Goal: Information Seeking & Learning: Learn about a topic

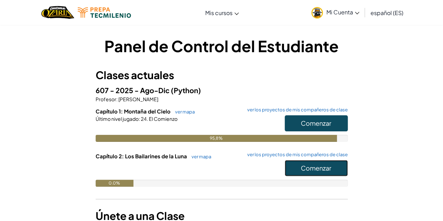
click at [305, 161] on button "Comenzar" at bounding box center [315, 168] width 63 height 16
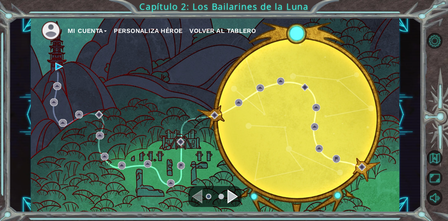
click at [196, 193] on div "Navegar a la página anterior" at bounding box center [197, 196] width 10 height 14
click at [227, 192] on div "Navegar a la página siguiente" at bounding box center [232, 196] width 10 height 14
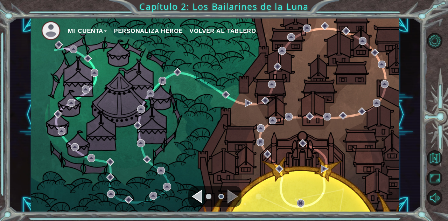
click at [198, 193] on div "Navegar a la página anterior" at bounding box center [197, 196] width 10 height 14
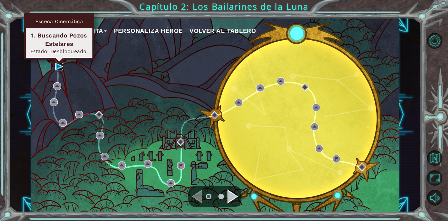
click at [60, 65] on img at bounding box center [59, 67] width 8 height 8
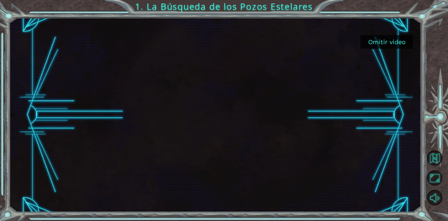
click at [375, 36] on button "Omitir video" at bounding box center [386, 42] width 52 height 14
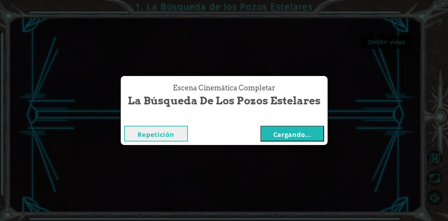
click at [300, 132] on font "Cargando..." at bounding box center [292, 134] width 38 height 8
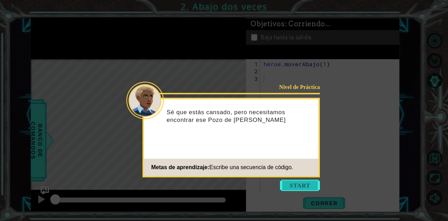
click at [308, 183] on button "Comenzar" at bounding box center [300, 184] width 40 height 11
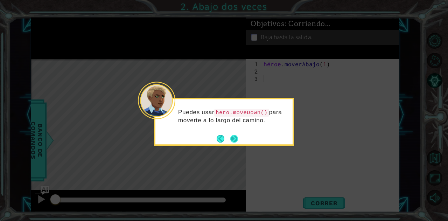
click at [236, 139] on button "Próximo" at bounding box center [234, 139] width 8 height 8
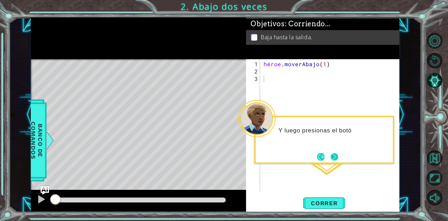
click at [338, 153] on button "Próximo" at bounding box center [334, 157] width 8 height 8
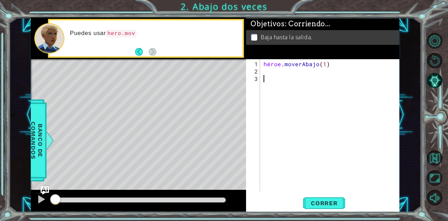
click at [142, 45] on div "Puedes usar hero.mov" at bounding box center [154, 38] width 178 height 25
click at [136, 55] on button "Atrás" at bounding box center [142, 52] width 14 height 8
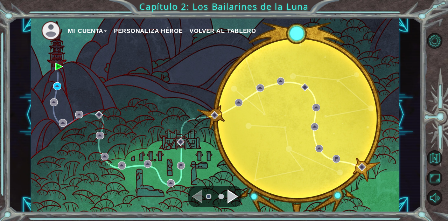
click at [235, 195] on div "Navegar a la página siguiente" at bounding box center [232, 196] width 10 height 14
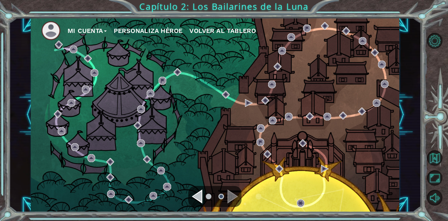
click at [204, 197] on ul at bounding box center [214, 196] width 25 height 14
click at [199, 197] on div "Navegar a la página anterior" at bounding box center [197, 196] width 10 height 14
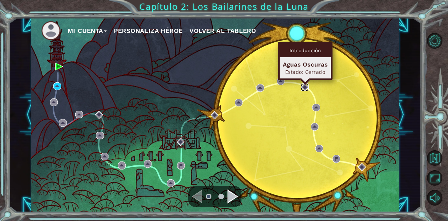
click at [305, 86] on img at bounding box center [305, 87] width 8 height 8
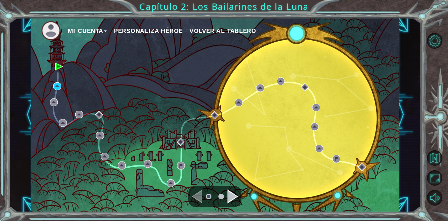
click at [442, 202] on button "Silencio" at bounding box center [434, 197] width 15 height 15
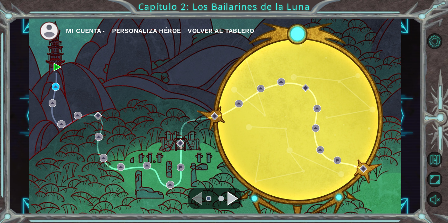
click at [315, 110] on img at bounding box center [317, 109] width 8 height 8
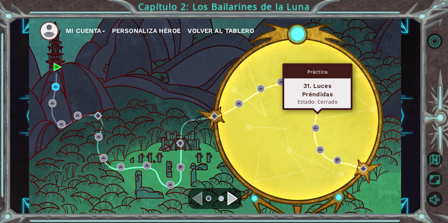
click at [325, 121] on div "Mi Cuenta Personaliza Héroe Volver al Tablero" at bounding box center [215, 116] width 372 height 196
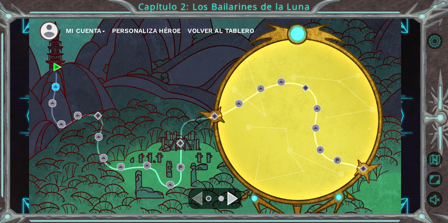
click at [303, 87] on img at bounding box center [306, 88] width 8 height 8
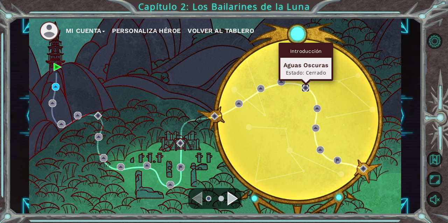
click at [318, 107] on img at bounding box center [317, 109] width 8 height 8
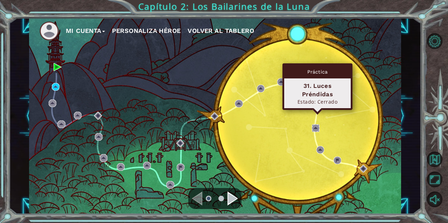
click at [317, 125] on img at bounding box center [316, 128] width 8 height 8
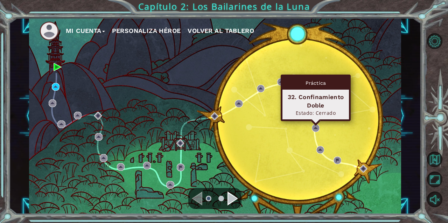
click at [320, 146] on img at bounding box center [320, 150] width 8 height 8
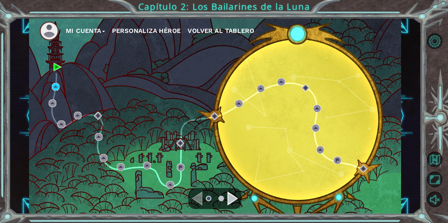
click at [231, 203] on div "Navegar a la página siguiente" at bounding box center [232, 198] width 10 height 14
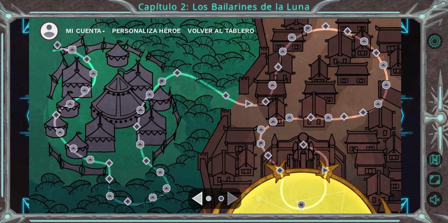
click at [71, 50] on img at bounding box center [72, 50] width 8 height 8
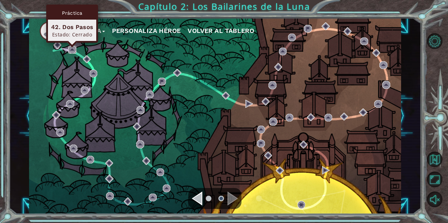
click at [61, 44] on img at bounding box center [58, 45] width 8 height 8
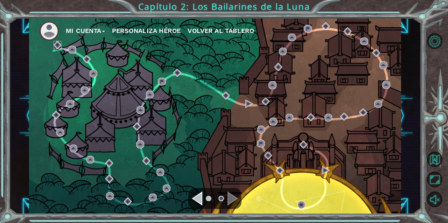
click at [73, 147] on img at bounding box center [74, 148] width 8 height 8
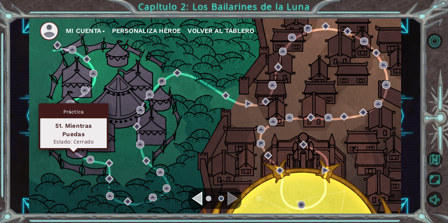
click at [85, 174] on div "Mi Cuenta Personaliza Héroe Volver al Tablero" at bounding box center [215, 116] width 372 height 196
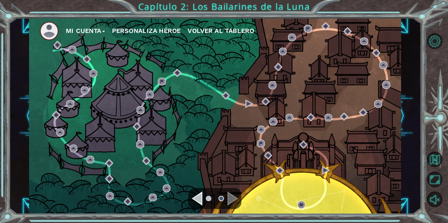
click at [206, 200] on ul at bounding box center [214, 198] width 25 height 14
click at [59, 43] on img at bounding box center [58, 45] width 8 height 8
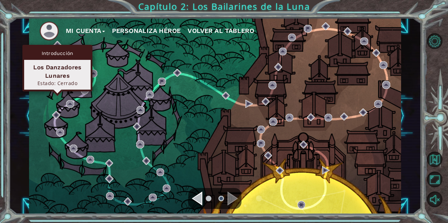
click at [92, 126] on div "Mi Cuenta Personaliza Héroe Volver al Tablero" at bounding box center [215, 116] width 372 height 196
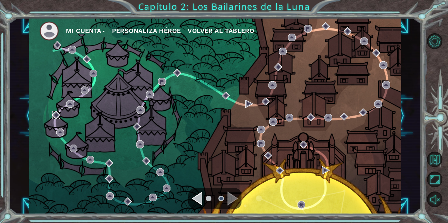
click at [55, 115] on img at bounding box center [56, 115] width 8 height 8
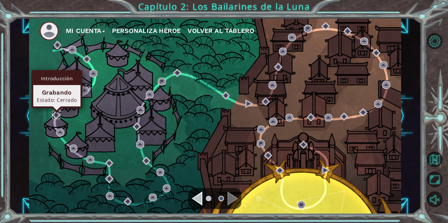
click at [206, 198] on ul at bounding box center [214, 198] width 25 height 14
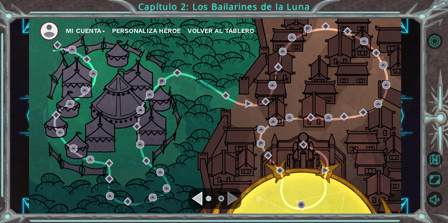
click at [199, 202] on div "Navegar a la página anterior" at bounding box center [197, 198] width 10 height 14
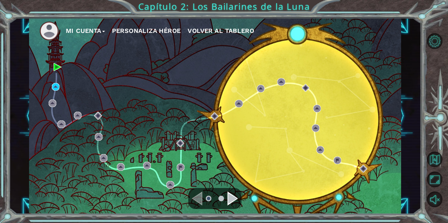
click at [307, 118] on div "Mi Cuenta Personaliza Héroe Volver al Tablero" at bounding box center [215, 116] width 372 height 196
click at [316, 109] on img at bounding box center [317, 109] width 8 height 8
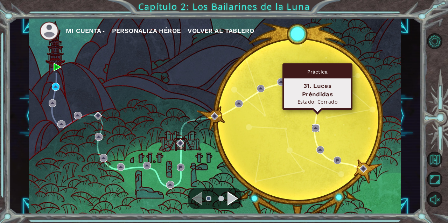
click at [317, 126] on img at bounding box center [316, 128] width 8 height 8
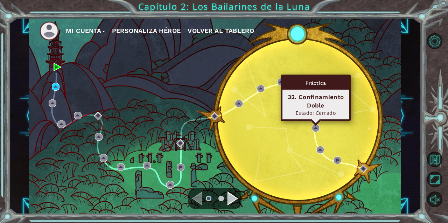
click at [320, 146] on img at bounding box center [320, 150] width 8 height 8
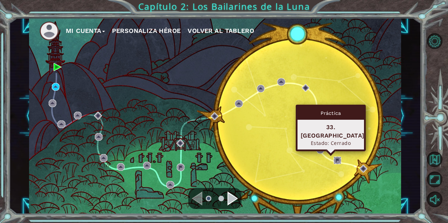
click at [338, 157] on img at bounding box center [337, 160] width 8 height 8
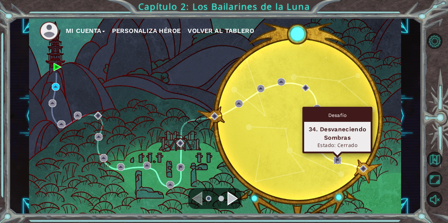
click at [362, 167] on img at bounding box center [363, 169] width 8 height 8
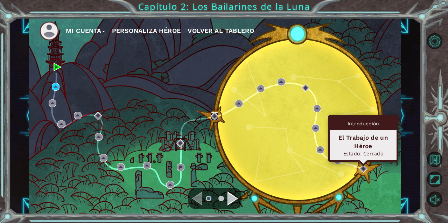
click at [217, 116] on img at bounding box center [215, 116] width 8 height 8
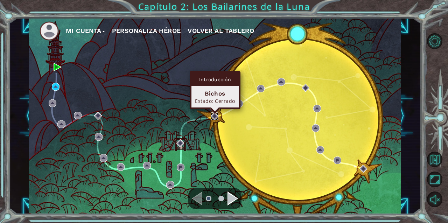
click at [56, 88] on img at bounding box center [56, 87] width 8 height 8
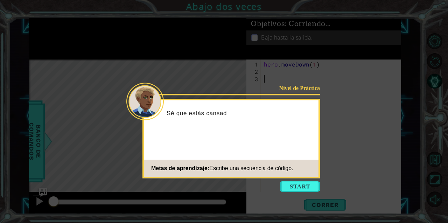
click at [295, 192] on icon at bounding box center [224, 111] width 448 height 223
click at [299, 182] on button "Comenzar" at bounding box center [300, 186] width 40 height 11
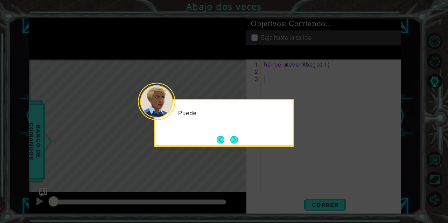
click at [299, 183] on icon at bounding box center [224, 111] width 448 height 223
click at [236, 142] on button "Próximo" at bounding box center [234, 139] width 9 height 9
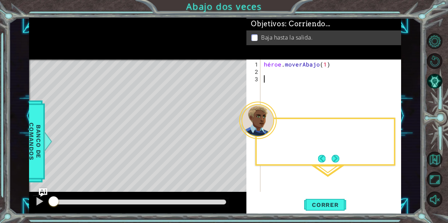
click at [232, 136] on div "Mapa de niveles" at bounding box center [190, 162] width 323 height 206
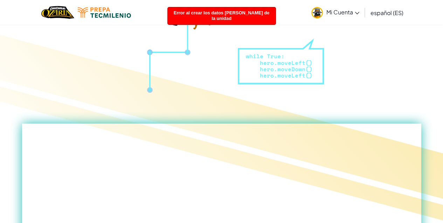
scroll to position [218, 0]
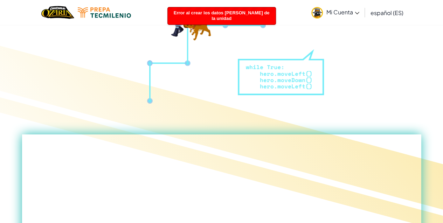
click at [347, 15] on font "Mi Cuenta" at bounding box center [339, 11] width 27 height 7
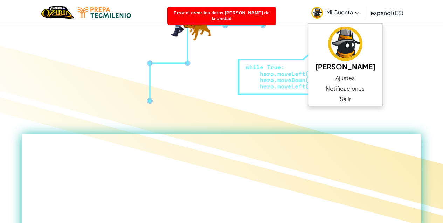
click at [57, 58] on div at bounding box center [221, 138] width 443 height 199
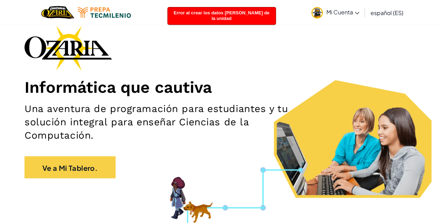
scroll to position [0, 0]
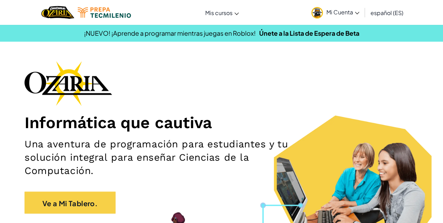
click at [345, 16] on link "Mi Cuenta" at bounding box center [335, 12] width 55 height 22
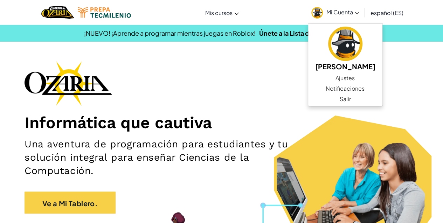
click at [55, 73] on img at bounding box center [67, 83] width 87 height 45
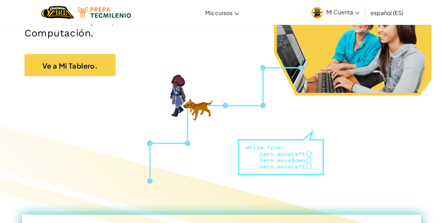
scroll to position [132, 0]
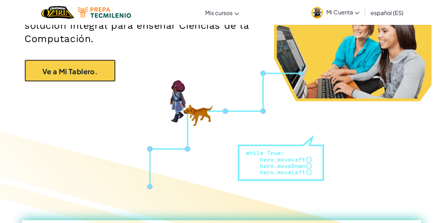
click at [55, 68] on font "Ve a Mi Tablero." at bounding box center [69, 70] width 55 height 9
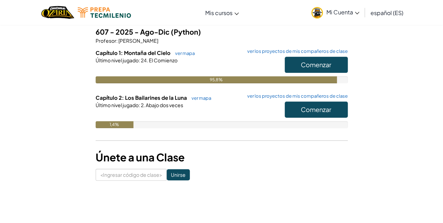
scroll to position [59, 0]
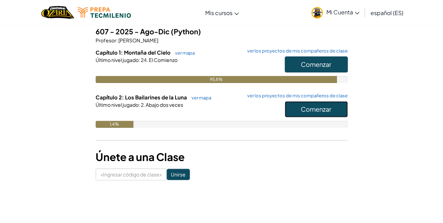
click at [334, 109] on button "Comenzar" at bounding box center [315, 109] width 63 height 16
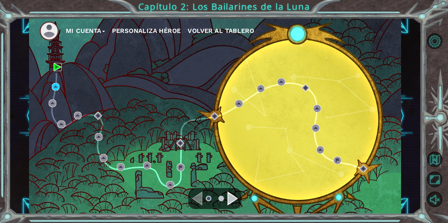
click at [56, 70] on img at bounding box center [58, 67] width 8 height 8
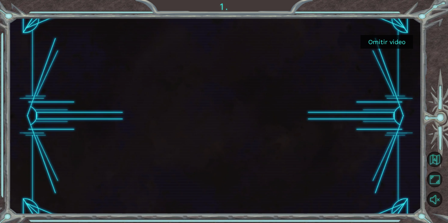
click at [400, 43] on font "Omitir video" at bounding box center [386, 41] width 37 height 7
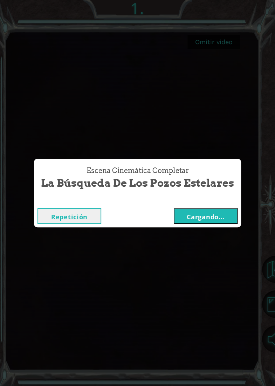
click at [188, 222] on div "Escena Cinemática Completar La Búsqueda de los Pozos Estelares Repetición Carga…" at bounding box center [137, 193] width 275 height 386
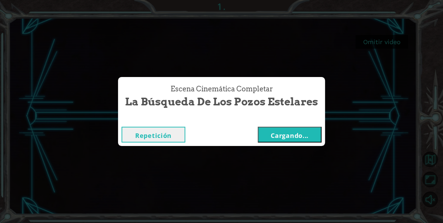
click at [301, 136] on font "Cargando..." at bounding box center [289, 135] width 38 height 8
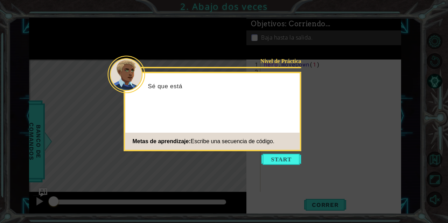
click at [398, 79] on icon at bounding box center [224, 111] width 448 height 223
click at [402, 80] on icon at bounding box center [224, 111] width 448 height 223
click at [400, 81] on icon at bounding box center [224, 111] width 448 height 223
click at [398, 84] on icon at bounding box center [224, 111] width 448 height 223
click at [398, 86] on icon at bounding box center [224, 111] width 448 height 223
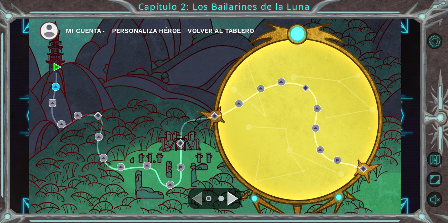
click at [52, 105] on img at bounding box center [53, 103] width 8 height 8
click at [53, 105] on img at bounding box center [53, 103] width 8 height 8
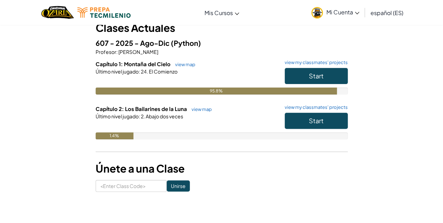
scroll to position [48, 0]
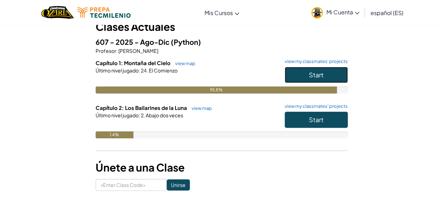
click at [327, 77] on button "Start" at bounding box center [315, 75] width 63 height 16
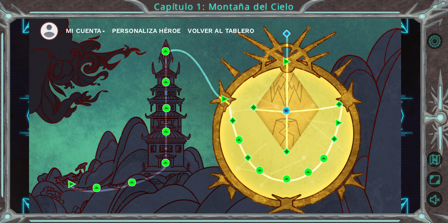
click at [226, 99] on img at bounding box center [225, 99] width 8 height 8
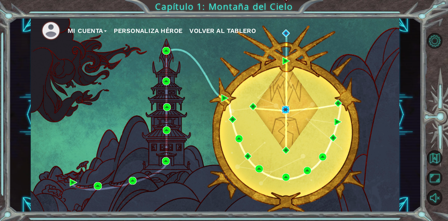
click at [283, 107] on img at bounding box center [286, 110] width 8 height 8
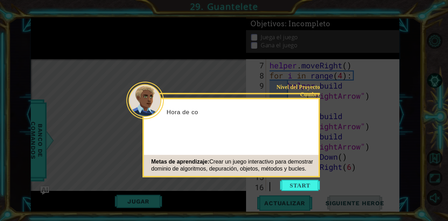
scroll to position [91, 0]
click at [297, 184] on button "Start" at bounding box center [300, 184] width 40 height 11
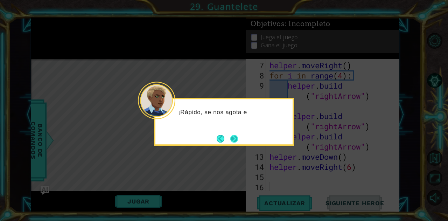
click at [236, 135] on button "Next" at bounding box center [234, 139] width 8 height 8
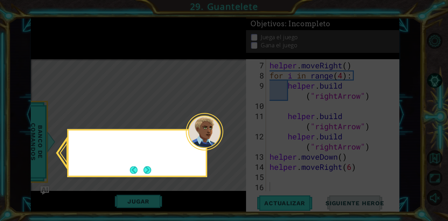
click at [236, 135] on icon at bounding box center [224, 110] width 448 height 221
click at [142, 176] on div "Echa un vistazo a" at bounding box center [137, 153] width 140 height 48
click at [142, 176] on div "Echa un vistazo a los métodos" at bounding box center [137, 153] width 140 height 48
click at [151, 170] on button "Next" at bounding box center [147, 170] width 8 height 8
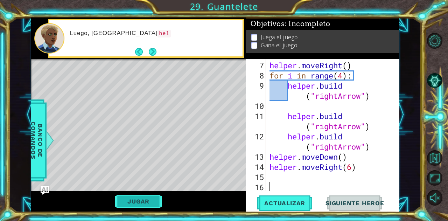
click at [142, 195] on button "Jugar" at bounding box center [138, 201] width 47 height 13
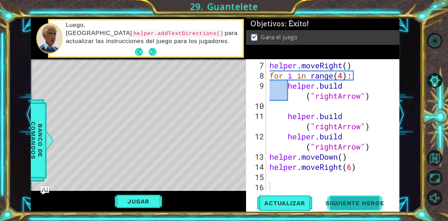
click at [360, 200] on span "Siguiente Heroe" at bounding box center [354, 202] width 73 height 7
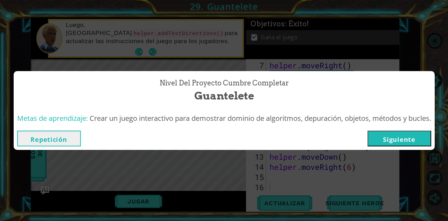
click at [397, 141] on button "Siguiente" at bounding box center [399, 138] width 64 height 16
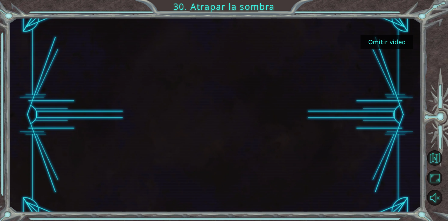
click at [391, 43] on button "Omitir video" at bounding box center [386, 42] width 52 height 14
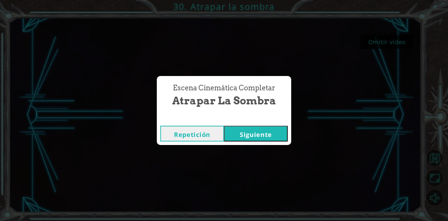
click at [273, 135] on button "Siguiente" at bounding box center [256, 134] width 64 height 16
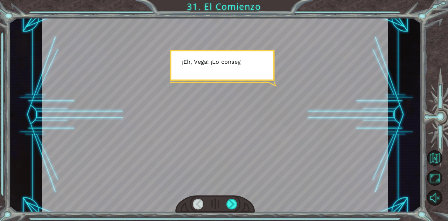
click at [227, 198] on div at bounding box center [214, 203] width 79 height 17
click at [228, 206] on div at bounding box center [231, 204] width 11 height 10
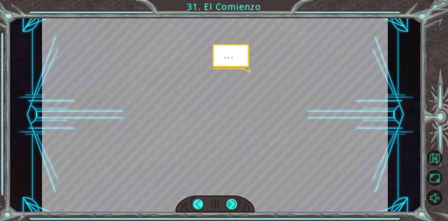
click at [228, 206] on div at bounding box center [231, 204] width 11 height 10
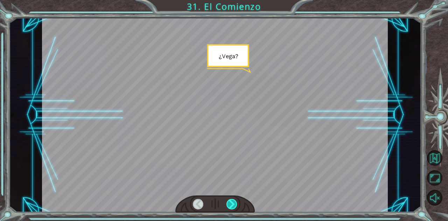
click at [228, 206] on div at bounding box center [231, 204] width 11 height 10
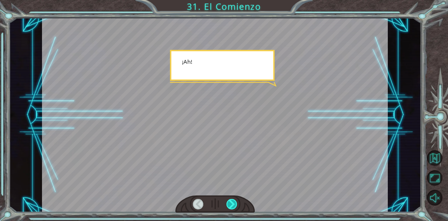
click at [228, 206] on div at bounding box center [231, 204] width 11 height 10
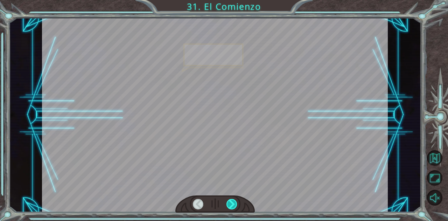
click at [228, 206] on div at bounding box center [231, 204] width 11 height 10
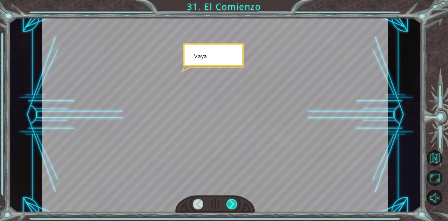
click at [228, 206] on div at bounding box center [231, 204] width 11 height 10
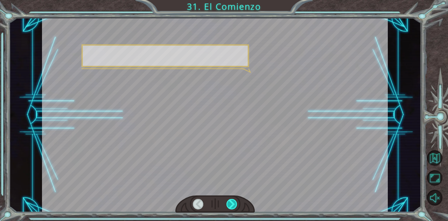
click at [228, 206] on div at bounding box center [231, 204] width 11 height 10
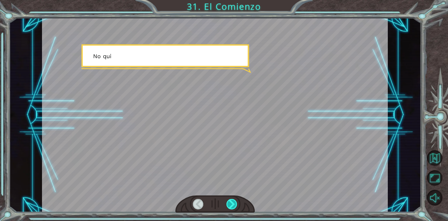
click at [228, 206] on div at bounding box center [231, 204] width 11 height 10
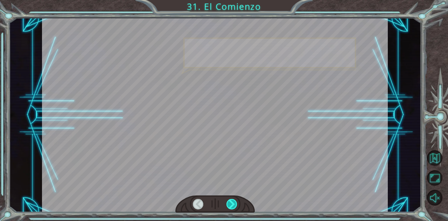
click at [228, 206] on div at bounding box center [231, 204] width 11 height 10
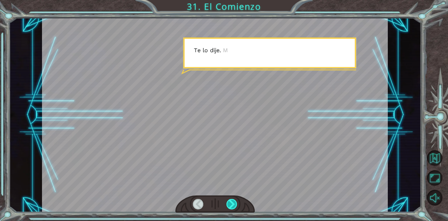
click at [228, 206] on div at bounding box center [231, 204] width 11 height 10
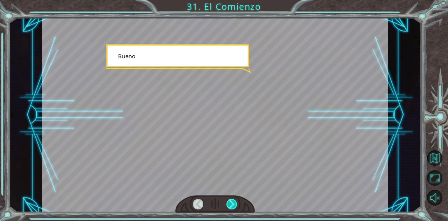
click at [228, 206] on div at bounding box center [231, 204] width 11 height 10
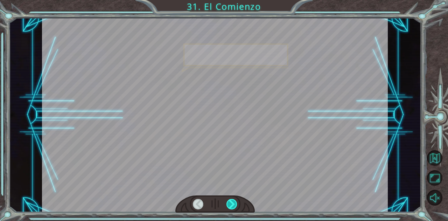
click at [228, 206] on div at bounding box center [231, 204] width 11 height 10
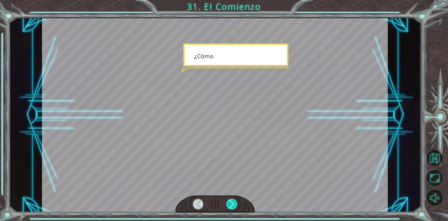
click at [228, 206] on div at bounding box center [231, 204] width 11 height 10
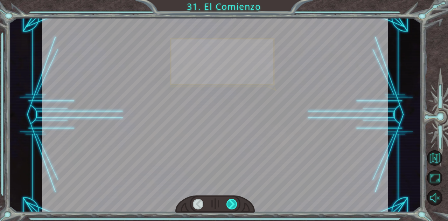
click at [228, 206] on div at bounding box center [231, 204] width 11 height 10
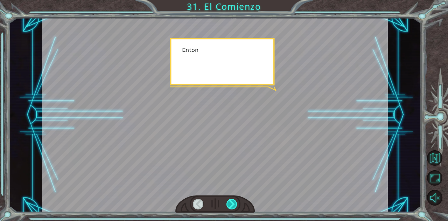
click at [228, 206] on div at bounding box center [231, 204] width 11 height 10
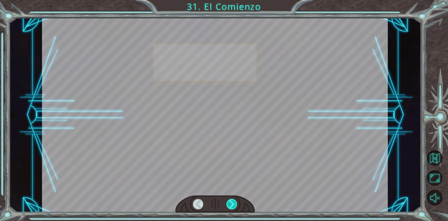
click at [228, 206] on div at bounding box center [231, 204] width 11 height 10
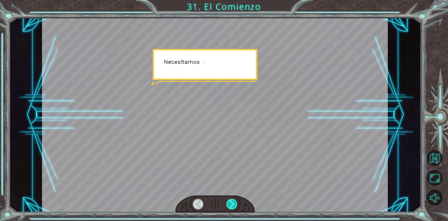
click at [228, 206] on div at bounding box center [231, 204] width 11 height 10
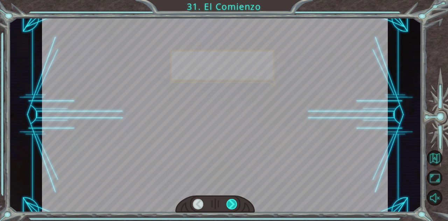
click at [228, 206] on div at bounding box center [231, 204] width 11 height 10
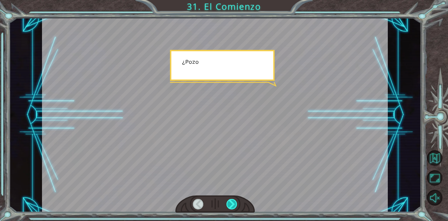
click at [228, 206] on div at bounding box center [231, 204] width 11 height 10
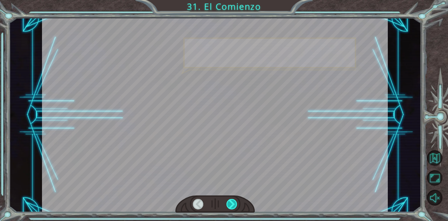
click at [228, 206] on div at bounding box center [231, 204] width 11 height 10
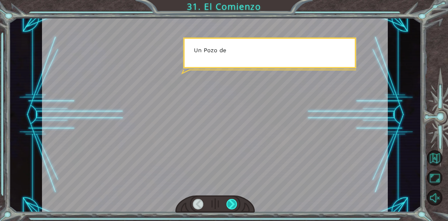
click at [228, 206] on div at bounding box center [231, 204] width 11 height 10
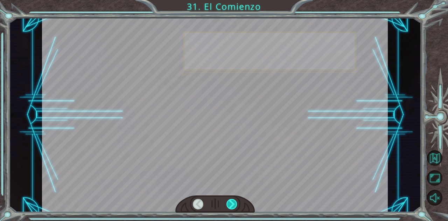
click at [228, 206] on div at bounding box center [231, 204] width 11 height 10
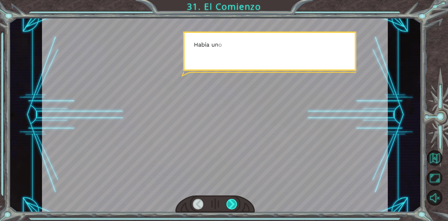
click at [228, 206] on div at bounding box center [231, 204] width 11 height 10
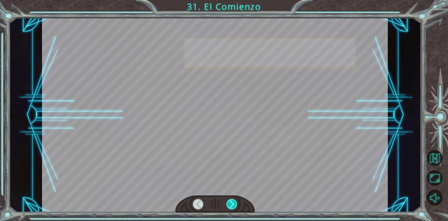
click at [228, 206] on div at bounding box center [231, 204] width 11 height 10
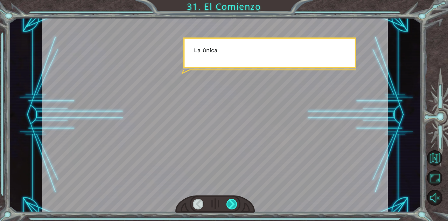
click at [228, 206] on div at bounding box center [231, 204] width 11 height 10
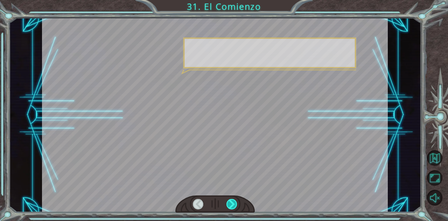
click at [228, 206] on div at bounding box center [231, 204] width 11 height 10
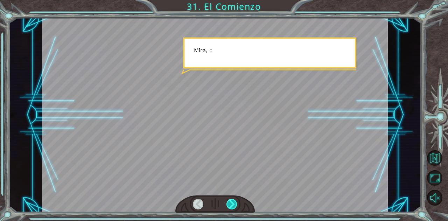
click at [228, 206] on div at bounding box center [231, 204] width 11 height 10
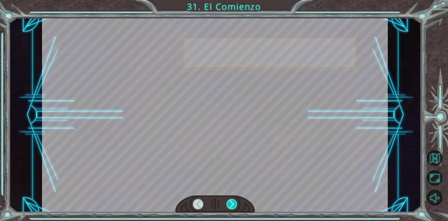
click at [228, 206] on div at bounding box center [231, 204] width 11 height 10
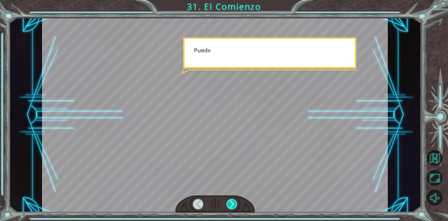
click at [228, 206] on div at bounding box center [231, 204] width 11 height 10
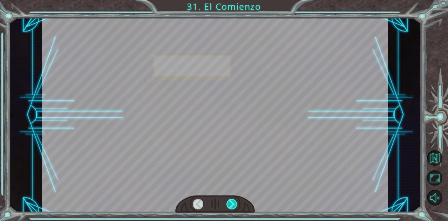
click at [228, 206] on div at bounding box center [231, 204] width 11 height 10
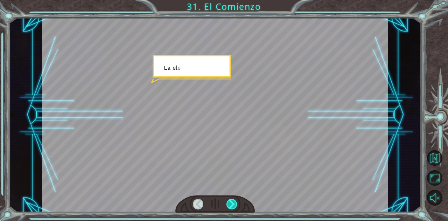
click at [228, 206] on div at bounding box center [231, 204] width 11 height 10
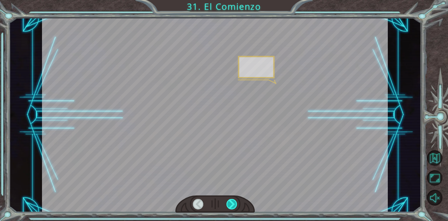
click at [228, 206] on div at bounding box center [231, 204] width 11 height 10
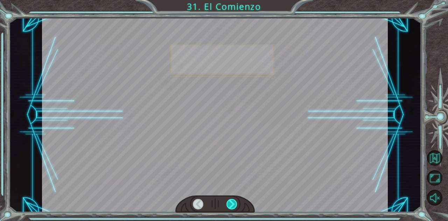
click at [228, 206] on div at bounding box center [231, 204] width 11 height 10
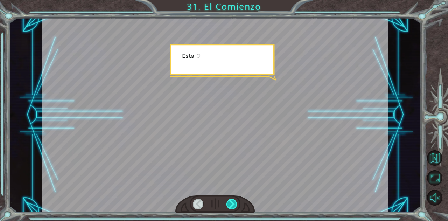
click at [228, 206] on div at bounding box center [231, 204] width 11 height 10
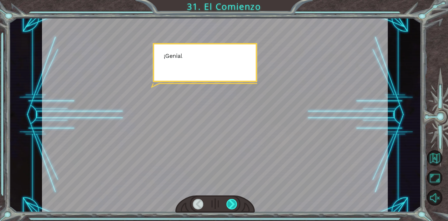
click at [228, 206] on div at bounding box center [231, 204] width 11 height 10
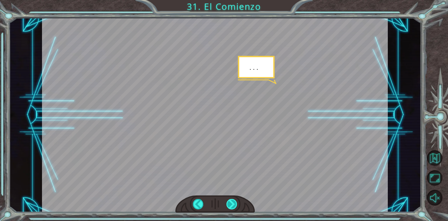
click at [228, 206] on div at bounding box center [231, 204] width 11 height 10
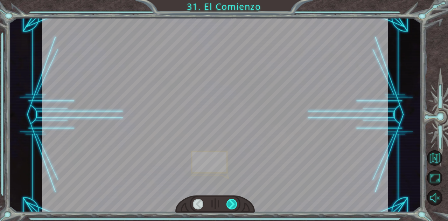
click at [228, 206] on div at bounding box center [231, 204] width 11 height 10
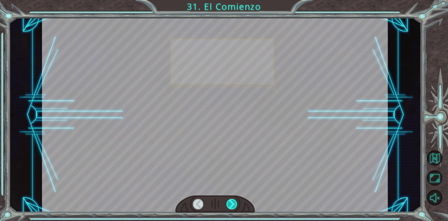
click at [228, 206] on div at bounding box center [231, 204] width 11 height 10
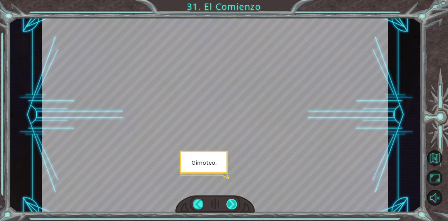
click at [229, 206] on div at bounding box center [231, 204] width 11 height 10
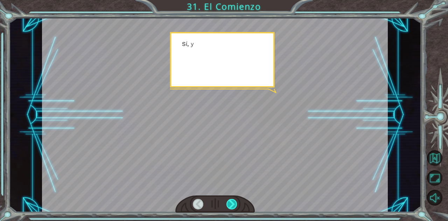
click at [229, 206] on div at bounding box center [231, 204] width 11 height 10
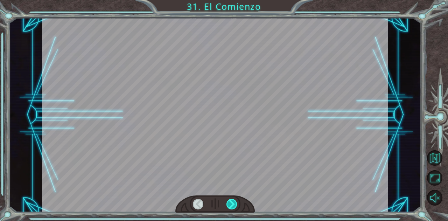
click at [229, 206] on div at bounding box center [231, 204] width 11 height 10
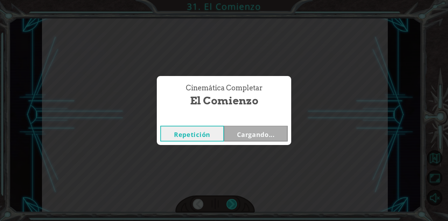
click at [229, 0] on div "Temporary Text ¡ E h , V e g a ! ¡ L o c o n s e g u i m o s ! ¡ M i r a e l s …" at bounding box center [224, 0] width 448 height 0
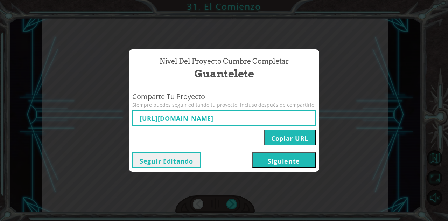
type input "[URL][DOMAIN_NAME]"
click at [275, 158] on button "Siguiente" at bounding box center [284, 160] width 64 height 16
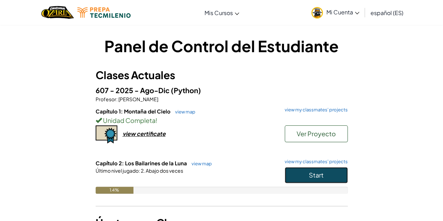
click at [316, 168] on button "Start" at bounding box center [315, 175] width 63 height 16
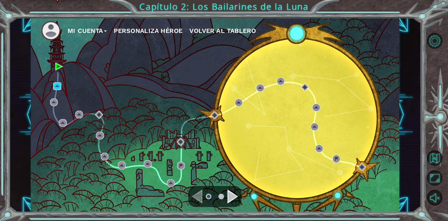
click at [57, 84] on img at bounding box center [57, 86] width 8 height 8
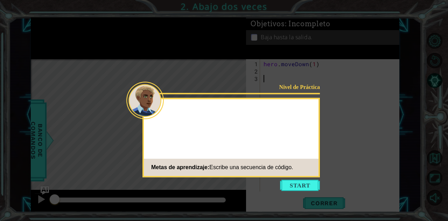
click at [120, 83] on icon at bounding box center [224, 110] width 448 height 221
click at [303, 184] on button "Start" at bounding box center [300, 184] width 40 height 11
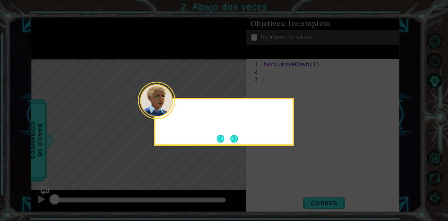
click at [303, 184] on icon at bounding box center [224, 110] width 448 height 221
click at [237, 137] on button "Next" at bounding box center [234, 139] width 8 height 8
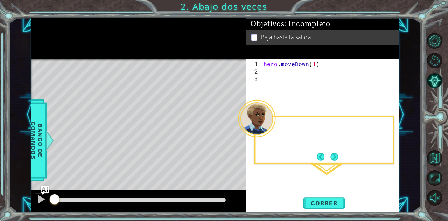
click at [237, 137] on div "Level Map" at bounding box center [192, 162] width 323 height 206
click at [322, 202] on span "Correr" at bounding box center [324, 202] width 41 height 7
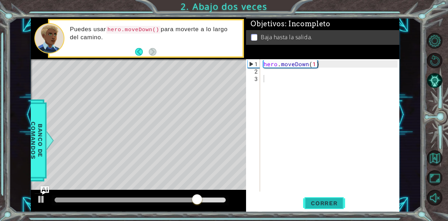
click at [327, 203] on span "Correr" at bounding box center [324, 202] width 41 height 7
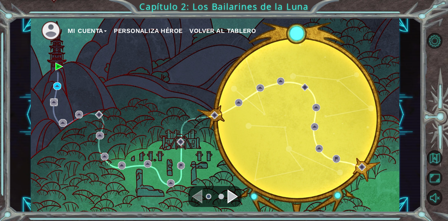
click at [51, 100] on img at bounding box center [54, 102] width 8 height 8
click at [55, 101] on img at bounding box center [54, 102] width 8 height 8
click at [57, 89] on img at bounding box center [57, 86] width 8 height 8
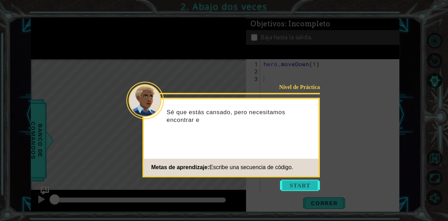
click at [290, 187] on button "Start" at bounding box center [300, 184] width 40 height 11
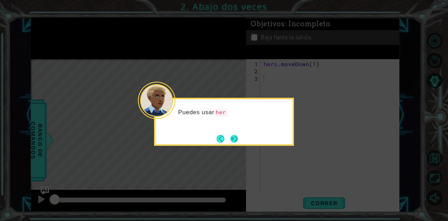
click at [235, 142] on button "Next" at bounding box center [234, 139] width 8 height 8
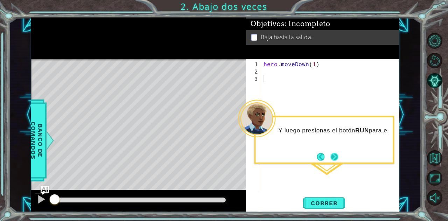
click at [331, 158] on button "Next" at bounding box center [334, 157] width 8 height 8
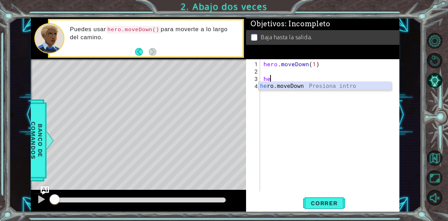
click at [315, 84] on div "he ro.moveDown Presiona intro" at bounding box center [325, 94] width 133 height 25
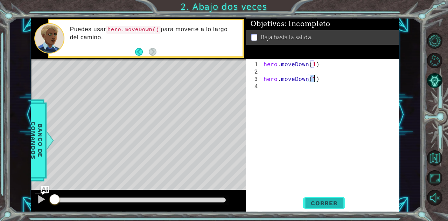
type textarea "hero.moveDown(1)"
click at [321, 199] on span "Correr" at bounding box center [324, 202] width 41 height 7
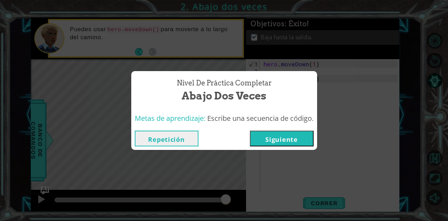
click at [287, 136] on button "Siguiente" at bounding box center [282, 138] width 64 height 16
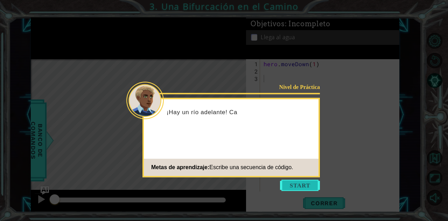
click at [304, 188] on button "Start" at bounding box center [300, 184] width 40 height 11
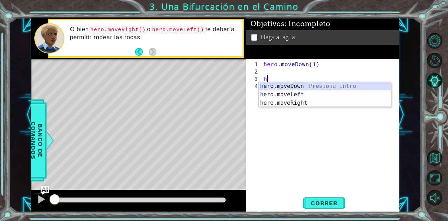
click at [294, 82] on div "h ero.moveDown Presiona intro h ero.moveLeft Presiona intro h ero.moveRight Pre…" at bounding box center [325, 103] width 133 height 42
type textarea "hero.moveDown(1)"
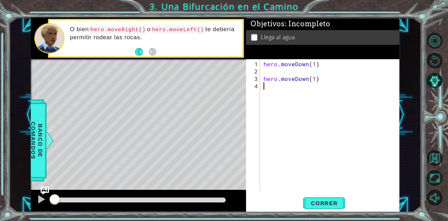
click at [275, 93] on div "hero . moveDown ( 1 ) hero . moveDown ( 1 )" at bounding box center [331, 133] width 139 height 147
click at [262, 77] on div "hero . moveDown ( 1 ) hero . moveDown ( 1 )" at bounding box center [331, 133] width 139 height 147
type textarea "hero.moveDown(1)"
click at [272, 77] on div "hero . moveDown ( 1 ) hero . moveDown ( 1 )" at bounding box center [331, 133] width 139 height 147
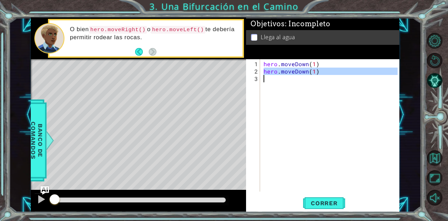
drag, startPoint x: 265, startPoint y: 71, endPoint x: 302, endPoint y: 75, distance: 36.6
click at [302, 75] on div "hero . moveDown ( 1 ) hero . moveDown ( 1 )" at bounding box center [331, 133] width 139 height 147
type textarea "hero.moveDown(1)"
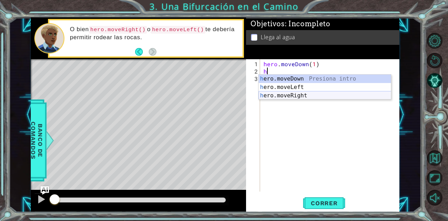
click at [303, 93] on div "h ero.moveDown Presiona intro h ero.moveLeft Presiona intro h ero.moveRight Pre…" at bounding box center [325, 96] width 133 height 42
type textarea "hero.moveRight(1)"
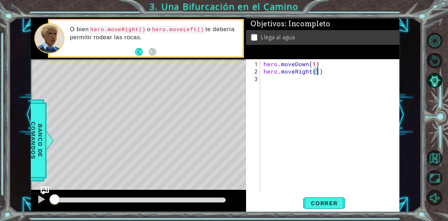
click at [275, 86] on div "hero . moveDown ( 1 ) hero . moveRight ( 1 )" at bounding box center [331, 133] width 139 height 147
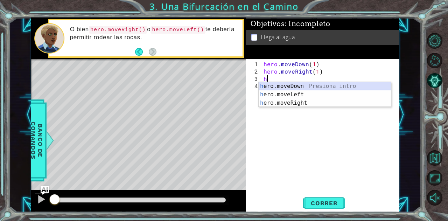
click at [299, 85] on div "h ero.moveDown Presiona intro h ero.moveLeft Presiona intro h ero.moveRight Pre…" at bounding box center [325, 103] width 133 height 42
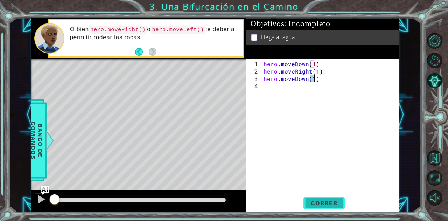
type textarea "hero.moveDown(1)"
click at [324, 207] on button "Correr" at bounding box center [324, 202] width 42 height 15
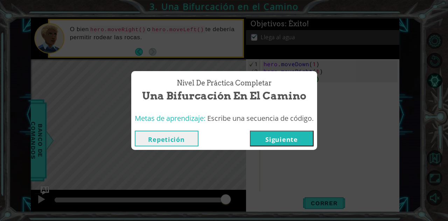
click at [298, 137] on button "Siguiente" at bounding box center [282, 138] width 64 height 16
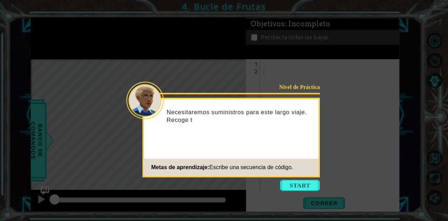
click at [313, 192] on icon at bounding box center [224, 110] width 448 height 221
click at [310, 189] on button "Start" at bounding box center [300, 184] width 40 height 11
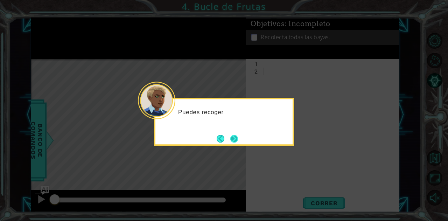
click at [238, 140] on button "Next" at bounding box center [234, 139] width 8 height 8
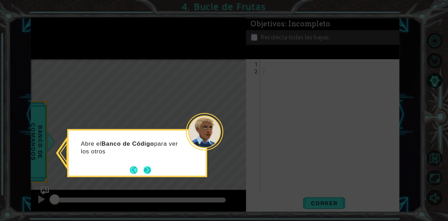
click at [148, 167] on button "Next" at bounding box center [147, 170] width 8 height 8
click at [147, 172] on button "Next" at bounding box center [147, 170] width 8 height 8
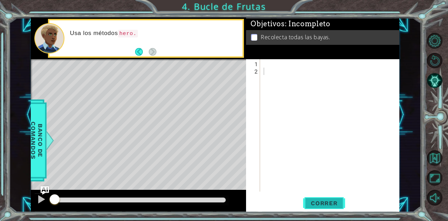
click at [325, 202] on span "Correr" at bounding box center [324, 202] width 41 height 7
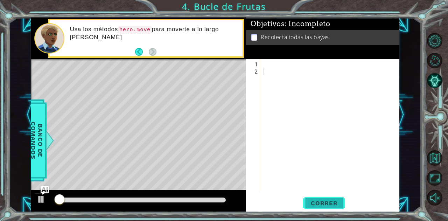
click at [325, 202] on span "Correr" at bounding box center [324, 202] width 41 height 7
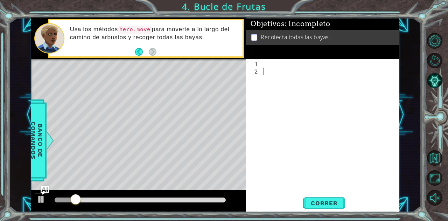
click at [268, 62] on div at bounding box center [331, 133] width 139 height 147
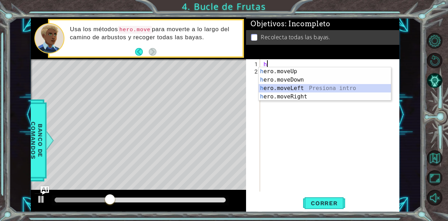
click at [295, 89] on div "h ero.moveUp Presiona intro h ero.moveDown Presiona intro h ero.moveLeft Presio…" at bounding box center [325, 92] width 133 height 50
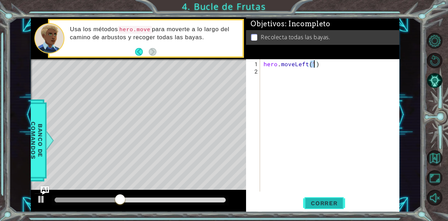
click at [332, 202] on span "Correr" at bounding box center [324, 202] width 41 height 7
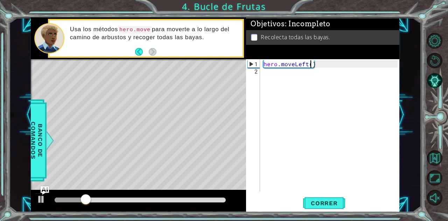
scroll to position [0, 3]
type textarea "hero.moveLeft(2)"
click at [278, 72] on div "hero . moveLeft ( 2 )" at bounding box center [331, 133] width 139 height 147
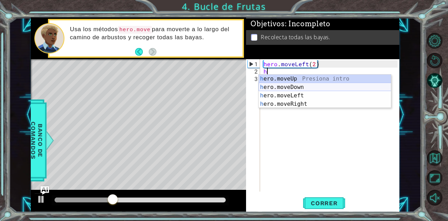
click at [288, 83] on div "h ero.moveUp Presiona intro h ero.moveDown Presiona intro h ero.moveLeft Presio…" at bounding box center [325, 100] width 133 height 50
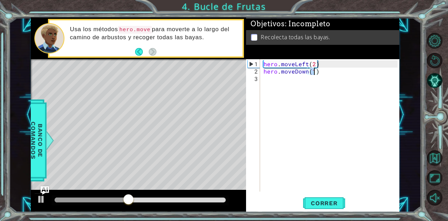
type textarea "hero.moveDown(3)"
click at [280, 83] on div "hero . moveLeft ( 2 ) hero . moveDown ( 3 )" at bounding box center [331, 133] width 139 height 147
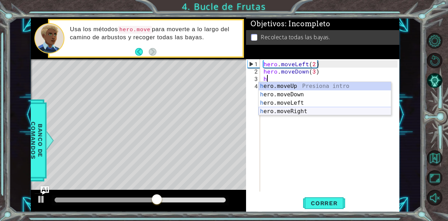
click at [294, 109] on div "h ero.moveUp Presiona intro h ero.moveDown Presiona intro h ero.moveLeft Presio…" at bounding box center [325, 107] width 133 height 50
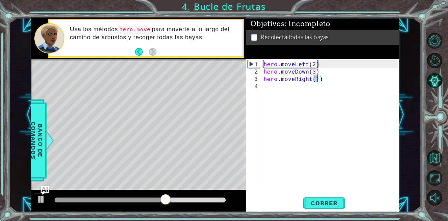
type textarea "hero.moveRight(3)"
click at [290, 90] on div "hero . moveLeft ( 2 ) hero . moveDown ( 3 ) hero . moveRight ( 3 )" at bounding box center [331, 133] width 139 height 147
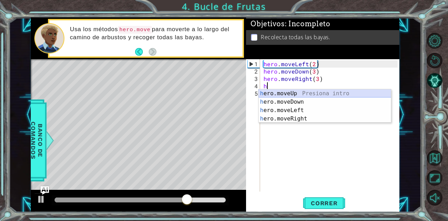
click at [295, 92] on div "h ero.moveUp Presiona intro h ero.moveDown Presiona intro h ero.moveLeft Presio…" at bounding box center [325, 114] width 133 height 50
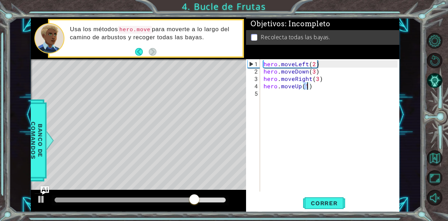
scroll to position [0, 2]
type textarea "hero.moveUp(3)"
click at [328, 203] on span "Correr" at bounding box center [324, 202] width 41 height 7
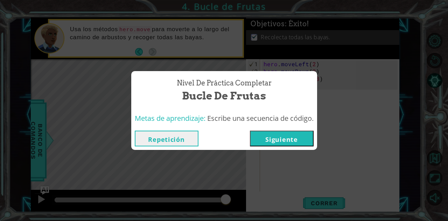
click at [294, 146] on button "Siguiente" at bounding box center [282, 138] width 64 height 16
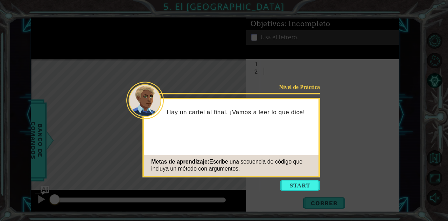
click at [324, 91] on icon at bounding box center [224, 110] width 448 height 221
click at [304, 185] on button "Start" at bounding box center [300, 184] width 40 height 11
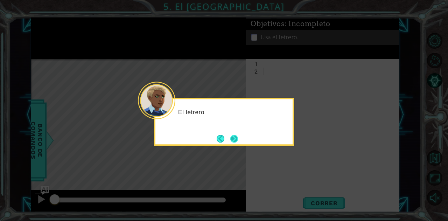
click at [235, 142] on button "Next" at bounding box center [234, 139] width 8 height 8
click at [230, 141] on button "Next" at bounding box center [234, 139] width 8 height 8
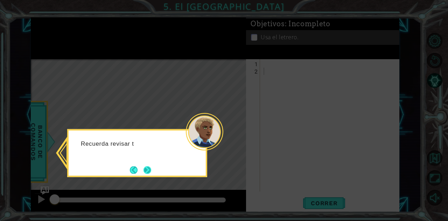
click at [151, 168] on button "Next" at bounding box center [147, 170] width 8 height 8
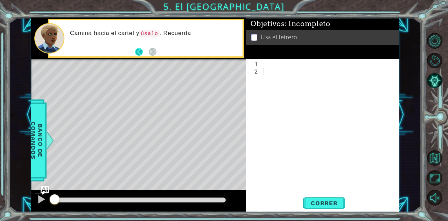
drag, startPoint x: 140, startPoint y: 45, endPoint x: 140, endPoint y: 49, distance: 4.3
click at [140, 49] on div "Camina hacia el cartel y úsalo . Recuerda" at bounding box center [145, 38] width 193 height 36
click at [140, 49] on button "Back" at bounding box center [142, 52] width 14 height 8
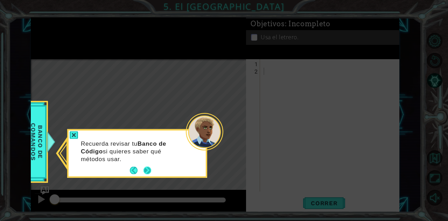
click at [145, 172] on button "Next" at bounding box center [147, 171] width 8 height 8
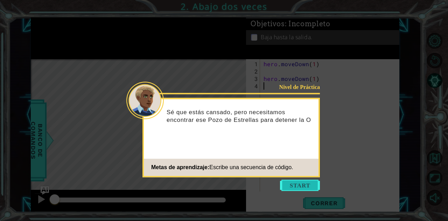
click at [299, 180] on button "Start" at bounding box center [300, 184] width 40 height 11
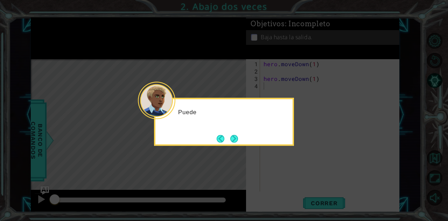
click at [299, 180] on icon at bounding box center [224, 110] width 448 height 221
click at [239, 146] on icon at bounding box center [224, 110] width 448 height 221
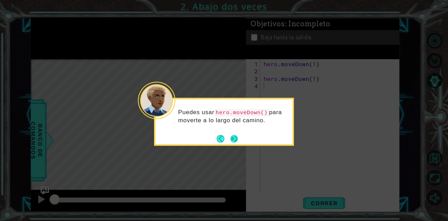
click at [234, 138] on button "Next" at bounding box center [234, 139] width 8 height 8
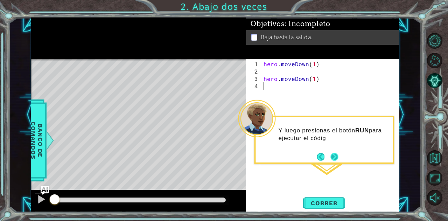
click at [332, 157] on button "Next" at bounding box center [334, 157] width 8 height 8
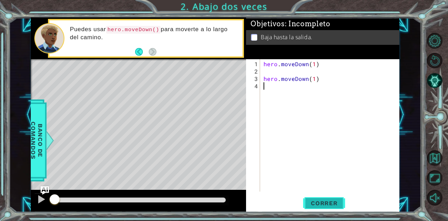
click at [320, 202] on span "Correr" at bounding box center [324, 202] width 41 height 7
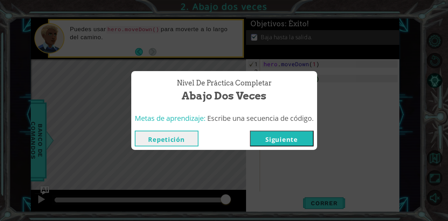
click at [275, 137] on button "Siguiente" at bounding box center [282, 138] width 64 height 16
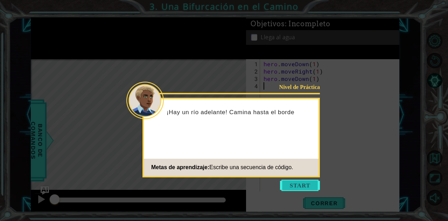
click at [288, 189] on button "Start" at bounding box center [300, 184] width 40 height 11
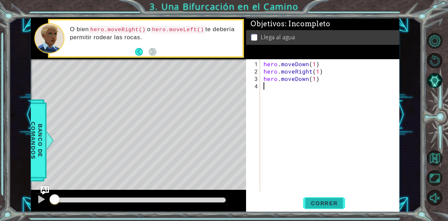
click at [330, 202] on span "Correr" at bounding box center [324, 202] width 41 height 7
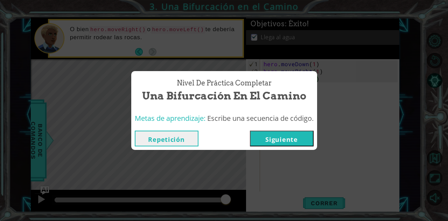
click at [295, 137] on button "Siguiente" at bounding box center [282, 138] width 64 height 16
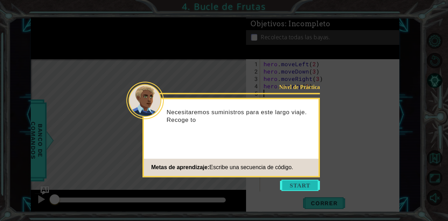
click at [294, 182] on button "Start" at bounding box center [300, 184] width 40 height 11
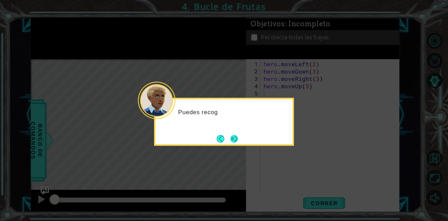
click at [231, 138] on button "Next" at bounding box center [234, 139] width 8 height 8
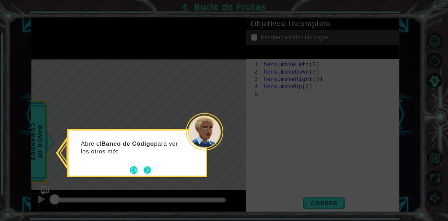
click at [146, 169] on button "Next" at bounding box center [147, 170] width 8 height 8
click at [148, 169] on button "Next" at bounding box center [147, 170] width 8 height 8
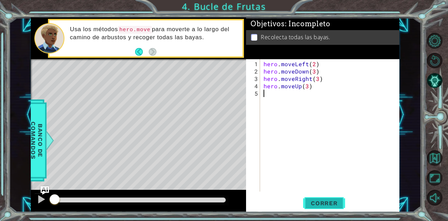
click at [340, 200] on span "Correr" at bounding box center [324, 202] width 41 height 7
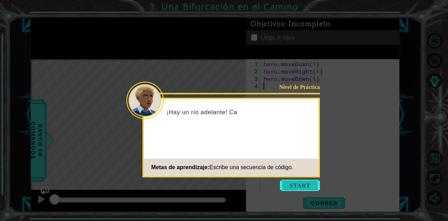
click at [306, 186] on button "Start" at bounding box center [300, 184] width 40 height 11
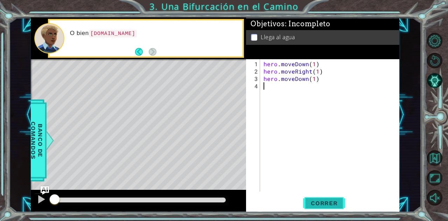
click at [333, 206] on span "Correr" at bounding box center [324, 202] width 41 height 7
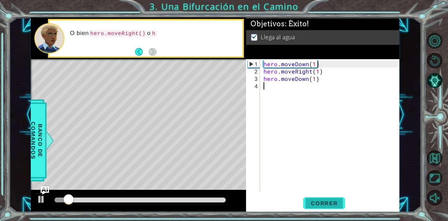
click at [323, 208] on button "Correr" at bounding box center [324, 202] width 42 height 15
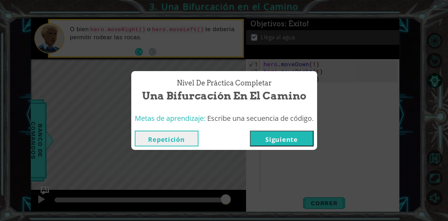
click at [285, 143] on button "Siguiente" at bounding box center [282, 138] width 64 height 16
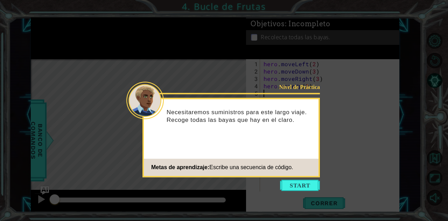
click at [299, 192] on icon at bounding box center [224, 110] width 448 height 221
click at [302, 186] on button "Start" at bounding box center [300, 184] width 40 height 11
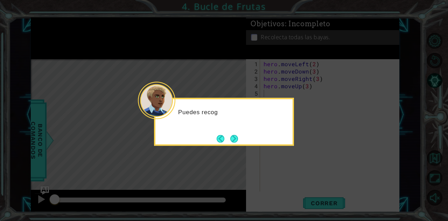
click at [305, 198] on icon at bounding box center [224, 110] width 448 height 221
click at [233, 141] on button "Next" at bounding box center [234, 139] width 8 height 8
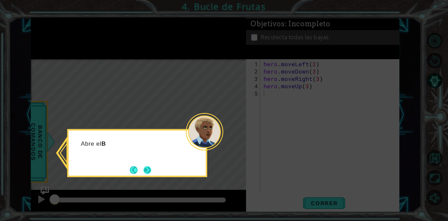
click at [151, 169] on button "Next" at bounding box center [147, 170] width 8 height 8
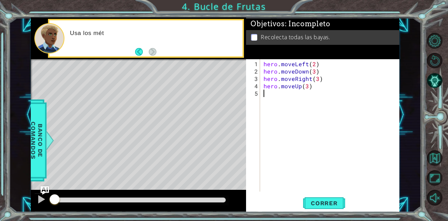
click at [341, 148] on div "hero . moveLeft ( 2 ) hero . moveDown ( 3 ) hero . moveRight ( 3 ) hero . moveU…" at bounding box center [331, 133] width 139 height 147
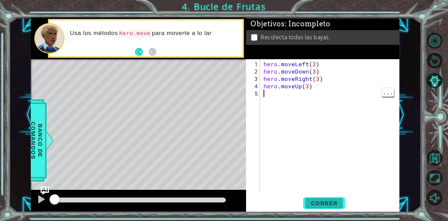
click at [328, 209] on button "Correr" at bounding box center [324, 202] width 42 height 15
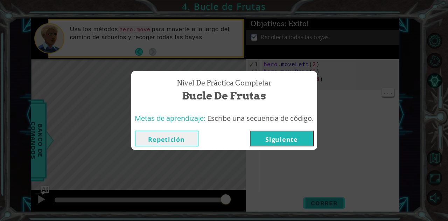
click at [293, 140] on button "Siguiente" at bounding box center [282, 138] width 64 height 16
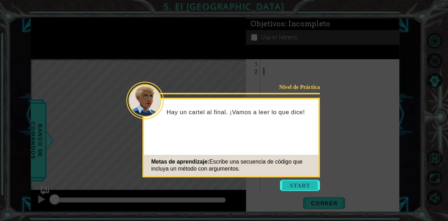
click at [303, 180] on button "Start" at bounding box center [300, 184] width 40 height 11
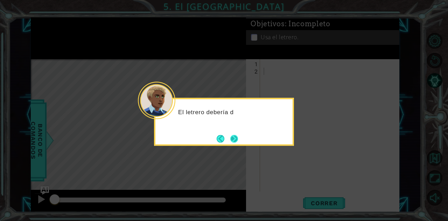
click at [236, 139] on button "Next" at bounding box center [234, 139] width 8 height 8
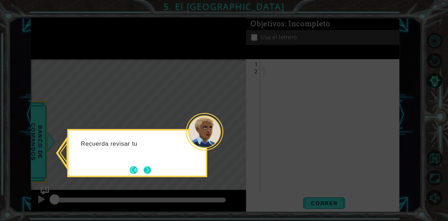
click at [146, 167] on button "Next" at bounding box center [147, 170] width 8 height 8
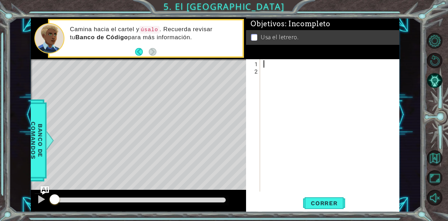
click at [268, 59] on div at bounding box center [329, 125] width 135 height 132
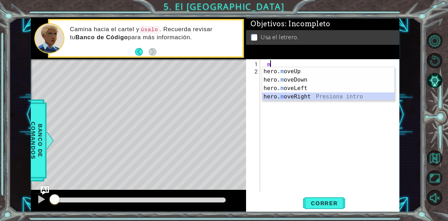
click at [299, 95] on div "hero. m oveUp Presiona intro hero. m oveDown Presiona intro hero. m oveLeft Pre…" at bounding box center [328, 92] width 133 height 50
type textarea "hero.moveRight(1)"
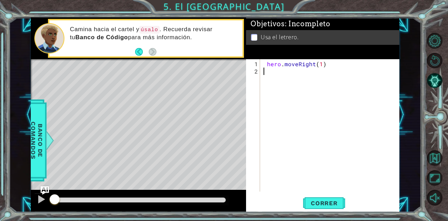
click at [291, 78] on div "hero . moveRight ( 1 )" at bounding box center [331, 133] width 139 height 147
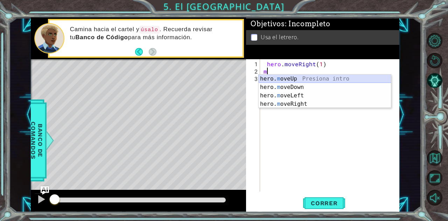
click at [295, 76] on div "hero. m oveUp Presiona intro hero. m oveDown Presiona intro hero. m oveLeft Pre…" at bounding box center [325, 100] width 133 height 50
type textarea "hero.moveUp(1)"
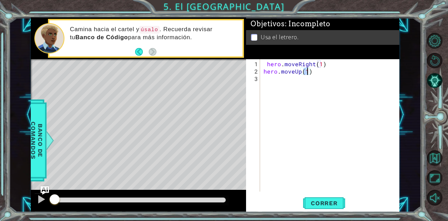
click at [282, 86] on div "hero . moveRight ( 1 ) hero . moveUp ( 1 )" at bounding box center [331, 133] width 139 height 147
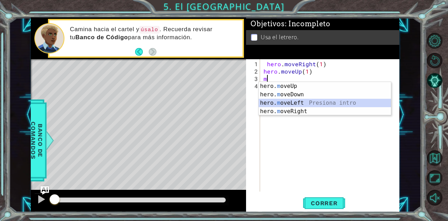
click at [298, 102] on div "hero. m oveUp Presiona intro hero. m oveDown Presiona intro hero. m oveLeft Pre…" at bounding box center [325, 107] width 133 height 50
type textarea "hero.moveLeft(1)"
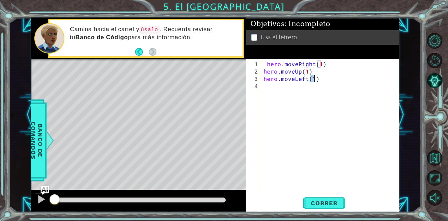
click at [278, 91] on div "hero . moveRight ( 1 ) hero . moveUp ( 1 ) hero . moveLeft ( 1 )" at bounding box center [331, 133] width 139 height 147
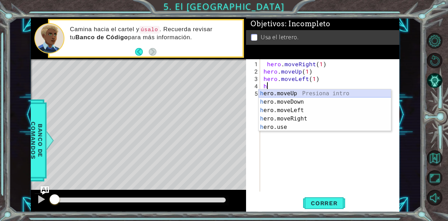
click at [288, 92] on div "h ero.moveUp Presiona intro h ero.moveDown Presiona intro h ero.moveLeft Presio…" at bounding box center [325, 118] width 133 height 59
type textarea "hero.moveUp(1)"
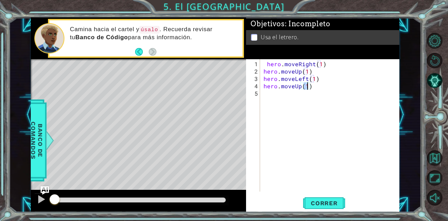
click at [282, 97] on div "hero . moveRight ( 1 ) hero . moveUp ( 1 ) hero . moveLeft ( 1 ) hero . moveUp …" at bounding box center [331, 133] width 139 height 147
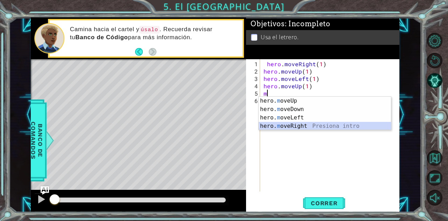
click at [298, 123] on div "hero. m oveUp Presiona intro hero. m oveDown Presiona intro hero. m oveLeft Pre…" at bounding box center [325, 122] width 133 height 50
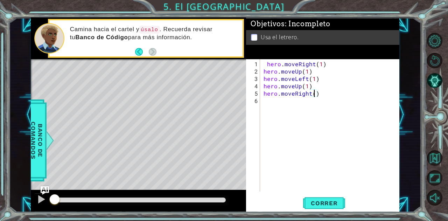
scroll to position [0, 3]
type textarea "hero.moveRight(2)"
click at [281, 105] on div "hero . moveRight ( 1 ) hero . moveUp ( 1 ) hero . moveLeft ( 1 ) hero . moveUp …" at bounding box center [331, 133] width 139 height 147
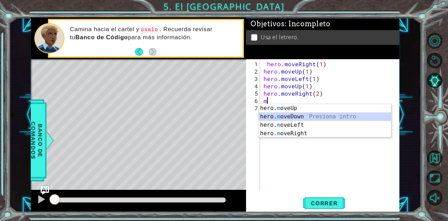
click at [285, 114] on div "hero. m oveUp Presiona intro hero. m oveDown Presiona intro hero. m oveLeft Pre…" at bounding box center [325, 129] width 133 height 50
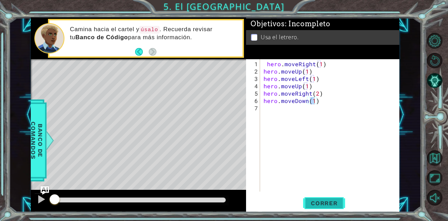
click at [319, 197] on button "Correr" at bounding box center [324, 202] width 42 height 15
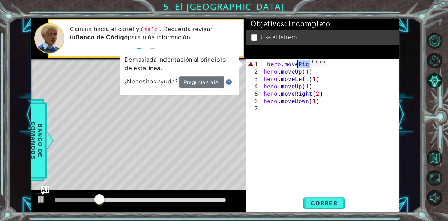
drag, startPoint x: 311, startPoint y: 64, endPoint x: 297, endPoint y: 64, distance: 14.0
click at [297, 64] on div "hero . moveRight ( 1 ) hero . moveUp ( 1 ) hero . moveLeft ( 1 ) hero . moveUp …" at bounding box center [331, 133] width 139 height 147
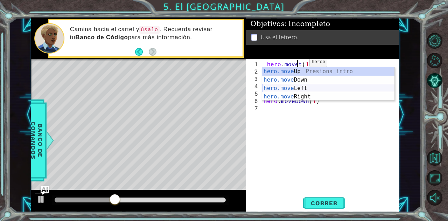
click at [297, 86] on div "hero.move Up Presiona intro hero.move Down Presiona intro hero.move Left Presio…" at bounding box center [328, 92] width 133 height 50
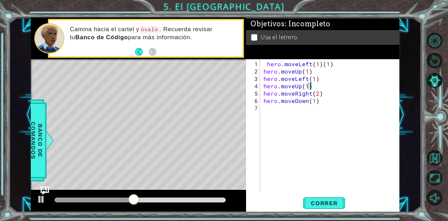
drag, startPoint x: 306, startPoint y: 82, endPoint x: 314, endPoint y: 82, distance: 7.7
click at [314, 82] on div "hero . moveLeft ( 1 ) ( 1 ) hero . moveUp ( 1 ) hero . moveLeft ( 1 ) hero . mo…" at bounding box center [331, 133] width 139 height 147
click at [317, 82] on div "hero . moveLeft ( 1 ) ( 1 ) hero . moveUp ( 1 ) hero . moveLeft ( 1 ) hero . mo…" at bounding box center [329, 125] width 135 height 132
drag, startPoint x: 306, startPoint y: 78, endPoint x: 294, endPoint y: 78, distance: 11.5
click at [294, 78] on div "hero . moveLeft ( 1 ) ( 1 ) hero . moveUp ( 1 ) hero . moveLeft ( 1 ) hero . mo…" at bounding box center [331, 133] width 139 height 147
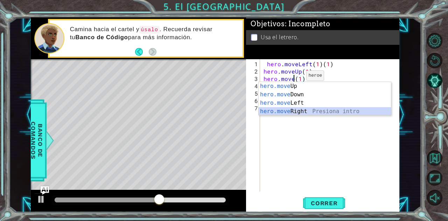
click at [291, 109] on div "hero.move Up Presiona intro hero.move Down Presiona intro hero.move Left Presio…" at bounding box center [325, 107] width 133 height 50
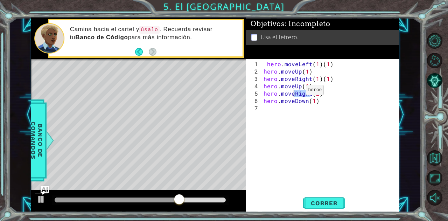
drag, startPoint x: 309, startPoint y: 93, endPoint x: 294, endPoint y: 93, distance: 15.4
click at [294, 93] on div "hero . moveLeft ( 1 ) ( 1 ) hero . moveUp ( 1 ) hero . moveRight ( 1 ) ( 1 ) he…" at bounding box center [331, 133] width 139 height 147
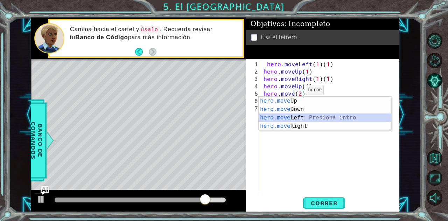
click at [297, 115] on div "hero.move Up Presiona intro hero.move Down Presiona intro hero.move Left Presio…" at bounding box center [325, 122] width 133 height 50
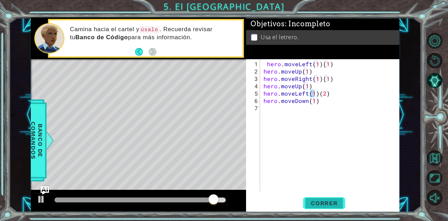
click at [315, 199] on button "Correr" at bounding box center [324, 202] width 42 height 15
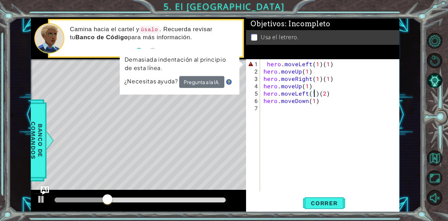
click at [331, 65] on div "hero . moveLeft ( 1 ) ( 1 ) hero . moveUp ( 1 ) hero . moveRight ( 1 ) ( 1 ) he…" at bounding box center [331, 133] width 139 height 147
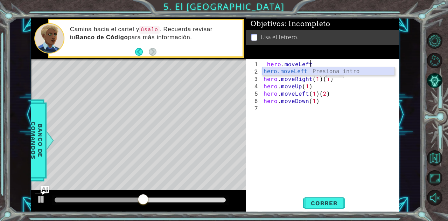
click at [320, 70] on div "hero.moveLeft Presiona intro" at bounding box center [328, 79] width 133 height 25
type textarea "hero.moveLeft(1)"
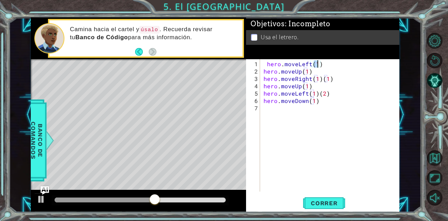
drag, startPoint x: 321, startPoint y: 200, endPoint x: 396, endPoint y: 118, distance: 111.2
click at [396, 118] on div "hero . moveLeft ( 1 ) hero . moveUp ( 1 ) hero . moveRight ( 1 ) ( 1 ) hero . m…" at bounding box center [331, 133] width 139 height 147
click at [327, 205] on span "Correr" at bounding box center [324, 202] width 41 height 7
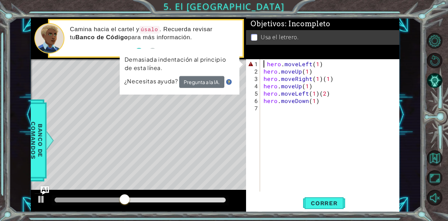
click at [264, 62] on div "hero . moveLeft ( 1 ) hero . moveUp ( 1 ) hero . moveRight ( 1 ) ( 1 ) hero . m…" at bounding box center [331, 133] width 139 height 147
click at [266, 63] on div "hero . moveLeft ( 1 ) hero . moveUp ( 1 ) hero . moveRight ( 1 ) ( 1 ) hero . m…" at bounding box center [331, 133] width 139 height 147
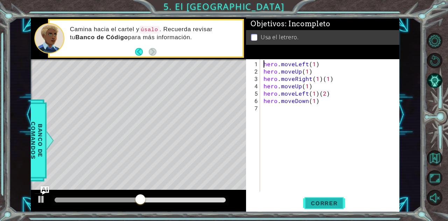
click at [318, 197] on button "Correr" at bounding box center [324, 202] width 42 height 15
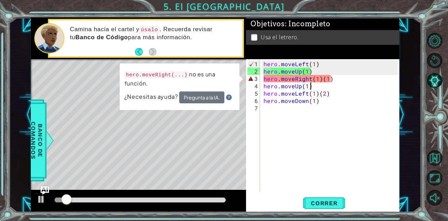
click at [336, 82] on div "hero . moveLeft ( 1 ) hero . moveUp ( 1 ) hero . moveRight ( 1 ) ( 1 ) hero . m…" at bounding box center [331, 133] width 139 height 147
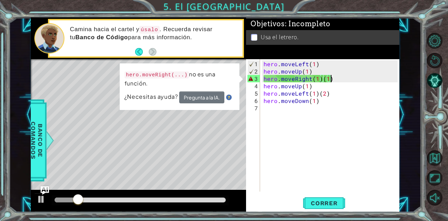
click at [337, 78] on div "hero . moveLeft ( 1 ) hero . moveUp ( 1 ) hero . moveRight ( 1 ) ( 1 ) hero . m…" at bounding box center [331, 133] width 139 height 147
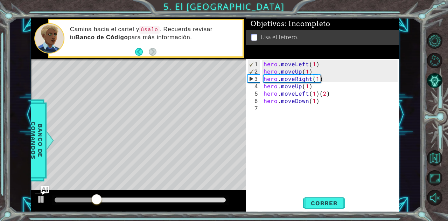
click at [339, 94] on div "hero . moveLeft ( 1 ) hero . moveUp ( 1 ) hero . moveRight ( 1 ) hero . moveUp …" at bounding box center [331, 133] width 139 height 147
type textarea "hero.moveLeft(1)"
drag, startPoint x: 323, startPoint y: 200, endPoint x: 366, endPoint y: 152, distance: 64.9
click at [366, 152] on div "hero . moveLeft ( 1 ) hero . moveUp ( 1 ) hero . moveRight ( 1 ) hero . moveUp …" at bounding box center [331, 133] width 139 height 147
click at [331, 198] on button "Correr" at bounding box center [324, 202] width 42 height 15
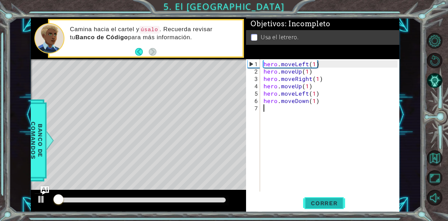
click at [331, 198] on button "Correr" at bounding box center [324, 202] width 42 height 15
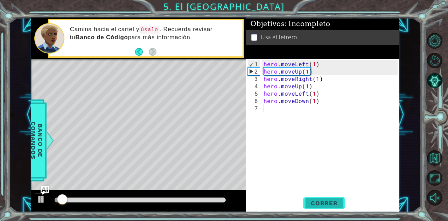
click at [327, 200] on span "Correr" at bounding box center [324, 202] width 41 height 7
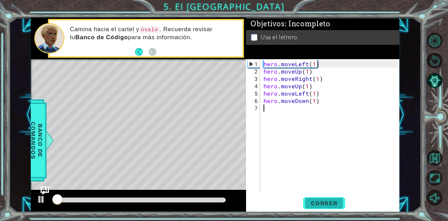
click at [327, 200] on span "Correr" at bounding box center [324, 202] width 41 height 7
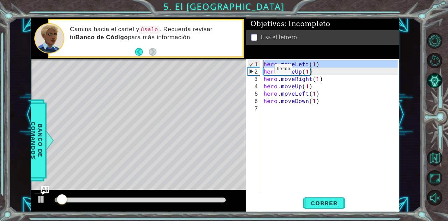
click at [252, 61] on div "1" at bounding box center [254, 63] width 12 height 7
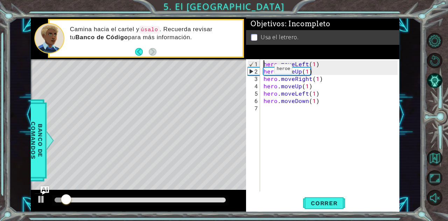
click at [253, 71] on div "2" at bounding box center [254, 71] width 12 height 7
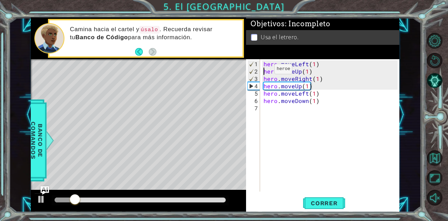
click at [250, 78] on div "3" at bounding box center [254, 78] width 12 height 7
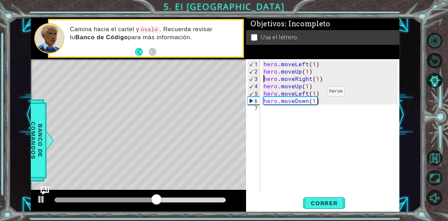
click at [315, 94] on div "hero . moveLeft ( 1 ) hero . moveUp ( 1 ) hero . moveRight ( 1 ) hero . moveUp …" at bounding box center [331, 133] width 139 height 147
click at [314, 101] on div "hero . moveLeft ( 1 ) hero . moveUp ( 1 ) hero . moveRight ( 1 ) hero . moveUp …" at bounding box center [331, 133] width 139 height 147
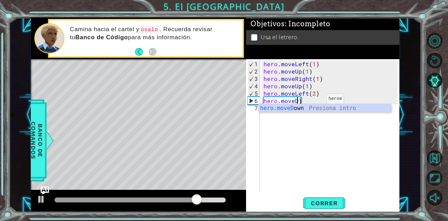
scroll to position [0, 2]
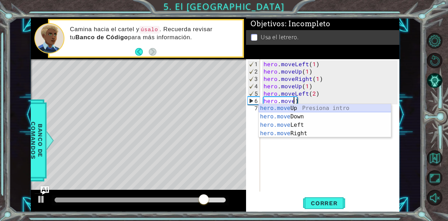
click at [311, 105] on div "hero.move Up Presiona intro hero.move Down Presiona intro hero.move Left Presio…" at bounding box center [325, 129] width 133 height 50
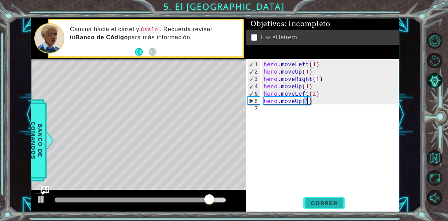
type textarea "hero.moveUp(1)"
click at [316, 200] on span "Correr" at bounding box center [324, 202] width 41 height 7
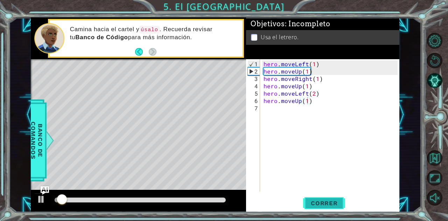
click at [316, 200] on span "Correr" at bounding box center [324, 202] width 41 height 7
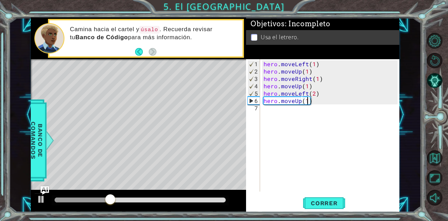
click at [265, 111] on div "hero . moveLeft ( 1 ) hero . moveUp ( 1 ) hero . moveRight ( 1 ) hero . moveUp …" at bounding box center [331, 133] width 139 height 147
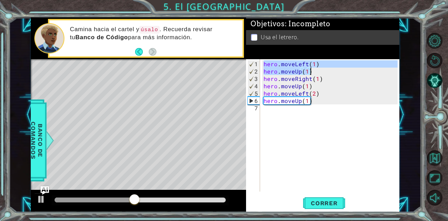
drag, startPoint x: 264, startPoint y: 63, endPoint x: 311, endPoint y: 71, distance: 47.1
click at [311, 71] on div "hero . moveLeft ( 1 ) hero . moveUp ( 1 ) hero . moveRight ( 1 ) hero . moveUp …" at bounding box center [331, 133] width 139 height 147
type textarea "hero.moveLeft(1) hero.moveUp(1)"
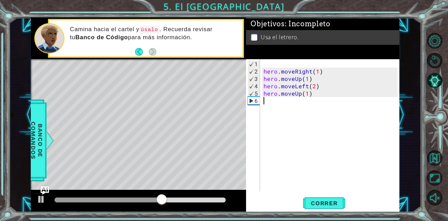
click at [269, 102] on div "hero . moveRight ( 1 ) hero . moveUp ( 1 ) hero . moveLeft ( 2 ) hero . moveUp …" at bounding box center [331, 133] width 139 height 147
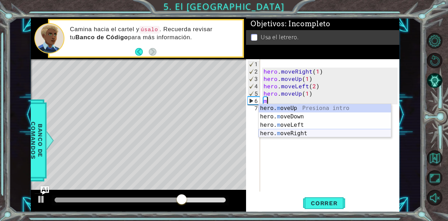
click at [299, 136] on div "hero. m oveUp Presiona intro hero. m oveDown Presiona intro hero. m oveLeft Pre…" at bounding box center [325, 129] width 133 height 50
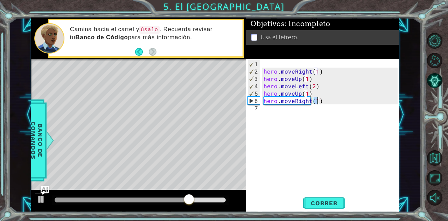
type textarea "hero.moveRight(2)"
click at [281, 112] on div "hero . moveRight ( 1 ) hero . moveUp ( 1 ) hero . moveLeft ( 2 ) hero . moveUp …" at bounding box center [331, 133] width 139 height 147
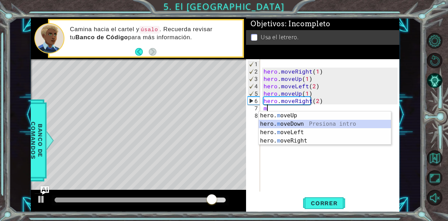
click at [295, 120] on div "hero. m oveUp Presiona intro hero. m oveDown Presiona intro hero. m oveLeft Pre…" at bounding box center [325, 136] width 133 height 50
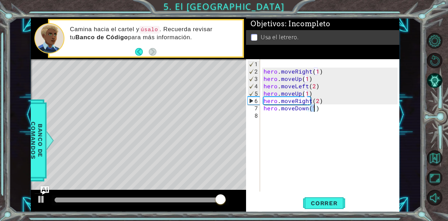
type textarea "hero.moveDown(1)"
click at [332, 177] on div "hero . moveRight ( 1 ) hero . moveUp ( 1 ) hero . moveLeft ( 2 ) hero . moveUp …" at bounding box center [331, 133] width 139 height 147
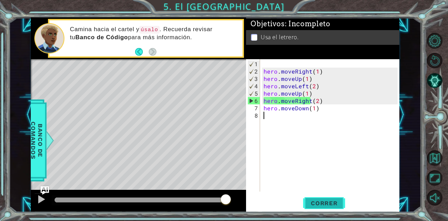
click at [323, 199] on span "Correr" at bounding box center [324, 202] width 41 height 7
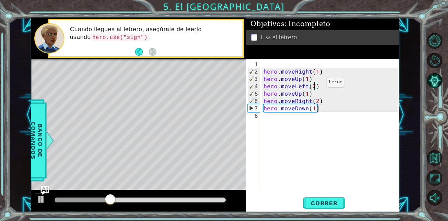
click at [315, 85] on div "hero . moveRight ( 1 ) hero . moveUp ( 1 ) hero . moveLeft ( 2 ) hero . moveUp …" at bounding box center [331, 133] width 139 height 147
type textarea "hero.moveLeft(1)"
click at [270, 118] on div "hero . moveRight ( 1 ) hero . moveUp ( 1 ) hero . moveLeft ( 1 ) hero . moveUp …" at bounding box center [331, 133] width 139 height 147
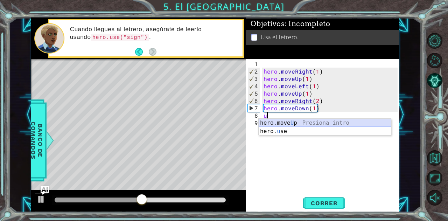
click at [280, 120] on div "hero.move U p Presiona intro hero. u se Presiona intro" at bounding box center [325, 136] width 133 height 34
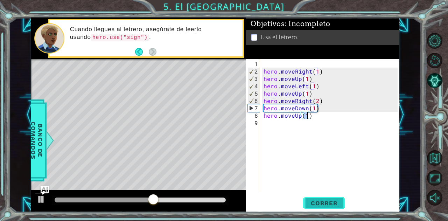
click at [318, 198] on button "Correr" at bounding box center [324, 202] width 42 height 15
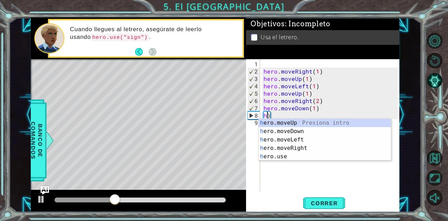
type textarea ")"
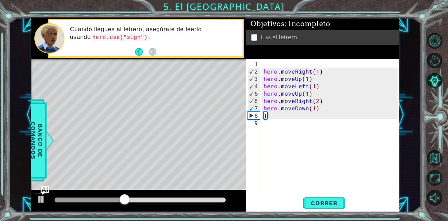
click at [285, 118] on div "hero . moveRight ( 1 ) hero . moveUp ( 1 ) hero . moveLeft ( 1 ) hero . moveUp …" at bounding box center [331, 133] width 139 height 147
click at [283, 116] on div "hero . moveRight ( 1 ) hero . moveUp ( 1 ) hero . moveLeft ( 1 ) hero . moveUp …" at bounding box center [331, 133] width 139 height 147
type textarea ")"
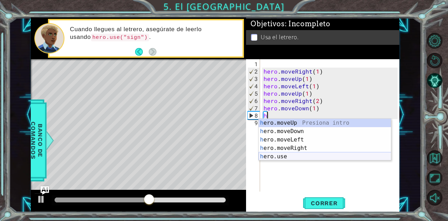
click at [281, 157] on div "h ero.moveUp Presiona intro h ero.moveDown Presiona intro h ero.moveLeft Presio…" at bounding box center [325, 148] width 133 height 59
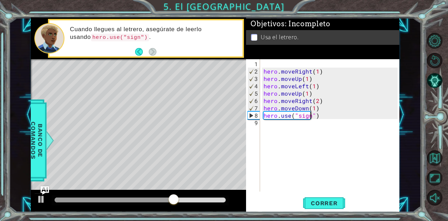
scroll to position [0, 3]
type textarea "hero.use("sign")"
click at [311, 200] on span "Correr" at bounding box center [324, 202] width 41 height 7
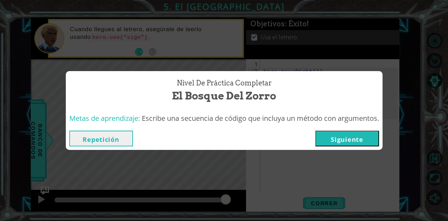
click at [92, 135] on button "Repetición" at bounding box center [101, 138] width 64 height 16
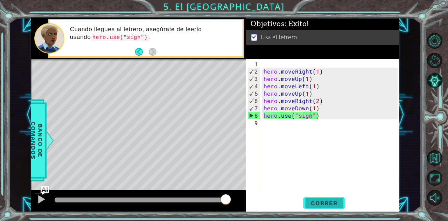
click at [327, 202] on span "Correr" at bounding box center [324, 202] width 41 height 7
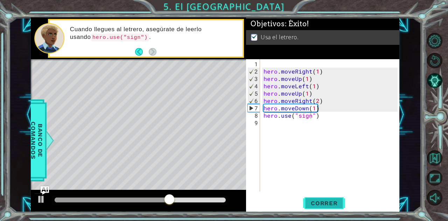
click at [326, 200] on span "Correr" at bounding box center [324, 202] width 41 height 7
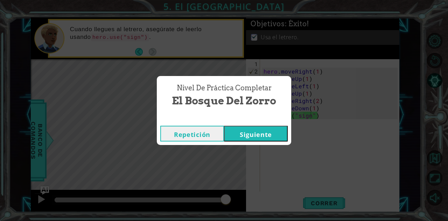
click at [267, 139] on button "Siguiente" at bounding box center [256, 134] width 64 height 16
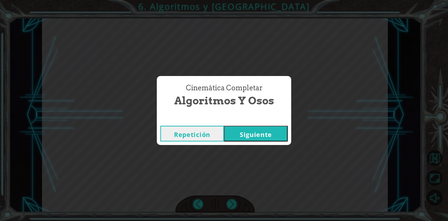
click at [256, 135] on button "Siguiente" at bounding box center [256, 134] width 64 height 16
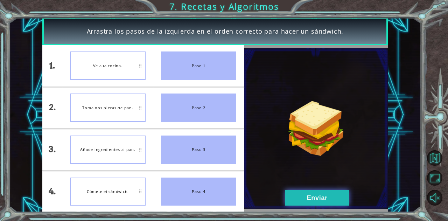
click at [289, 198] on button "Enviar" at bounding box center [317, 198] width 64 height 16
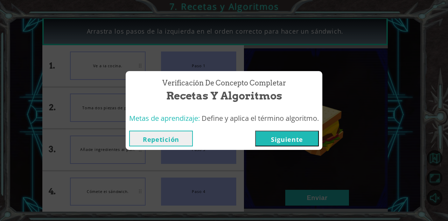
click at [287, 142] on button "Siguiente" at bounding box center [287, 138] width 64 height 16
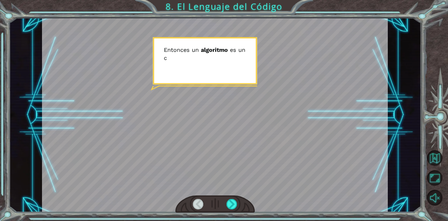
click at [287, 142] on div at bounding box center [215, 114] width 346 height 195
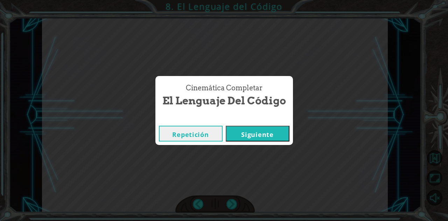
click at [262, 129] on button "Siguiente" at bounding box center [258, 134] width 64 height 16
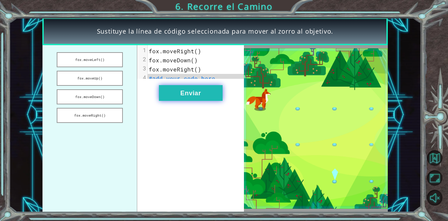
click at [185, 100] on button "Enviar" at bounding box center [191, 93] width 64 height 16
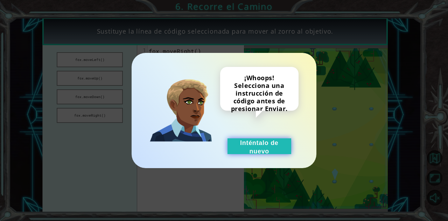
click at [250, 151] on button "Inténtalo de nuevo" at bounding box center [259, 146] width 64 height 16
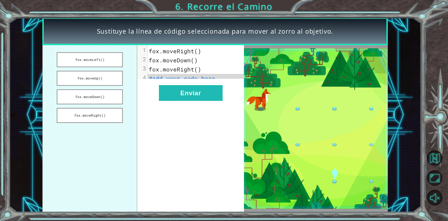
drag, startPoint x: 111, startPoint y: 81, endPoint x: 137, endPoint y: 86, distance: 26.8
click at [137, 86] on div "fox.moveLeft() fox.moveUp() fox.moveDown() fox.moveRight() xxxxxxxxxx 4 1 fox.m…" at bounding box center [143, 128] width 202 height 167
click at [196, 52] on span "fox.moveRight()" at bounding box center [175, 50] width 52 height 7
click at [181, 81] on span "#add your code here" at bounding box center [182, 78] width 66 height 7
click at [104, 96] on button "fox.moveDown()" at bounding box center [90, 96] width 66 height 15
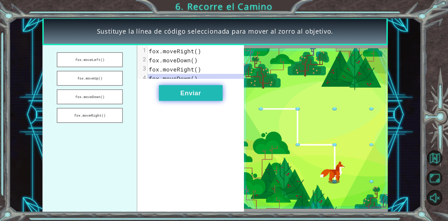
click at [186, 98] on button "Enviar" at bounding box center [191, 93] width 64 height 16
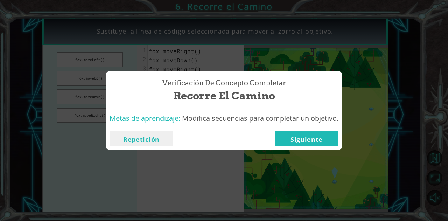
click at [312, 140] on button "Siguiente" at bounding box center [307, 138] width 64 height 16
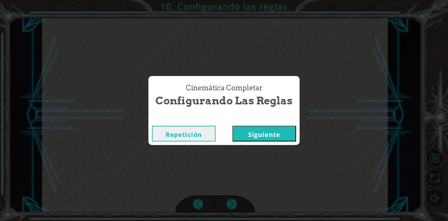
click at [271, 135] on button "Siguiente" at bounding box center [264, 134] width 64 height 16
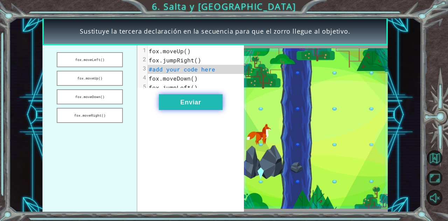
click at [195, 107] on button "Enviar" at bounding box center [191, 102] width 64 height 16
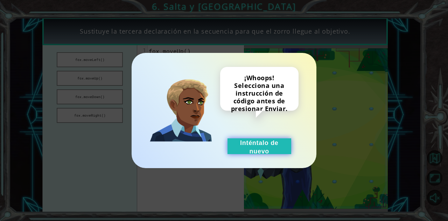
click at [259, 150] on button "Inténtalo de nuevo" at bounding box center [259, 146] width 64 height 16
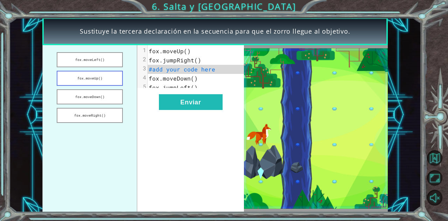
click at [98, 75] on button "fox.moveUp()" at bounding box center [90, 78] width 66 height 15
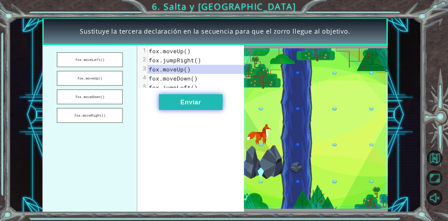
click at [191, 107] on button "Enviar" at bounding box center [191, 102] width 64 height 16
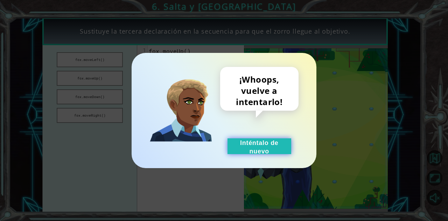
click at [268, 144] on button "Inténtalo de nuevo" at bounding box center [259, 146] width 64 height 16
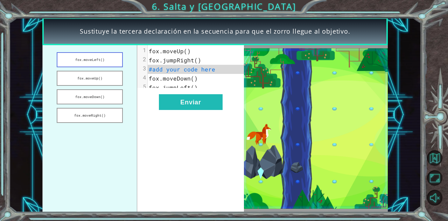
click at [107, 62] on button "fox.moveLeft()" at bounding box center [90, 59] width 66 height 15
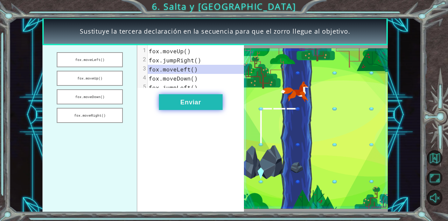
click at [187, 110] on button "Enviar" at bounding box center [191, 102] width 64 height 16
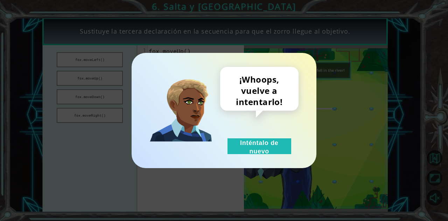
click at [104, 100] on div "¡Whoops, vuelve a intentarlo! Inténtalo de nuevo" at bounding box center [224, 110] width 448 height 221
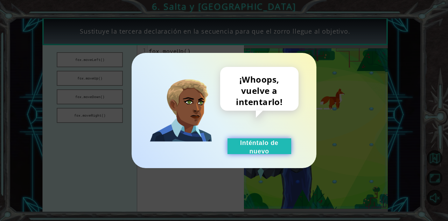
click at [248, 153] on button "Inténtalo de nuevo" at bounding box center [259, 146] width 64 height 16
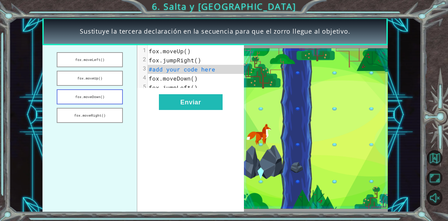
click at [86, 97] on button "fox.moveDown()" at bounding box center [90, 96] width 66 height 15
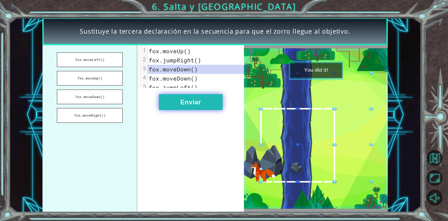
click at [211, 106] on button "Enviar" at bounding box center [191, 102] width 64 height 16
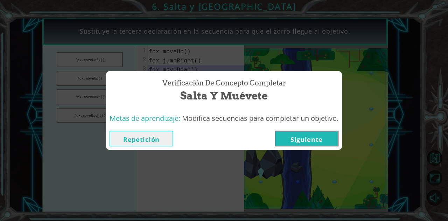
click at [291, 144] on button "Siguiente" at bounding box center [307, 138] width 64 height 16
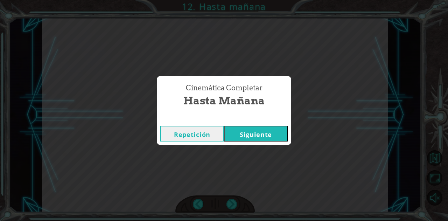
click at [252, 133] on button "Siguiente" at bounding box center [256, 134] width 64 height 16
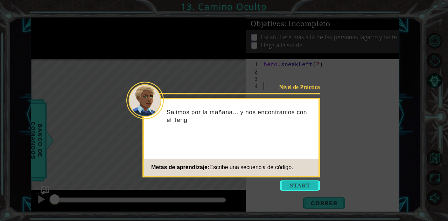
click at [304, 183] on button "Start" at bounding box center [300, 184] width 40 height 11
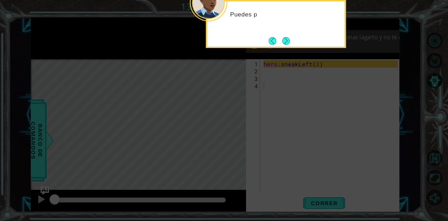
click at [321, 122] on icon at bounding box center [224, 110] width 448 height 221
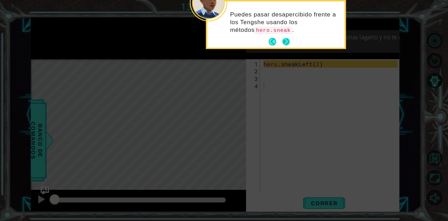
click at [285, 41] on button "Next" at bounding box center [286, 42] width 8 height 8
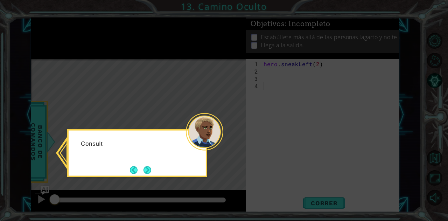
click at [213, 119] on body "1 ההההההההההההההההההההההההההההההההההההההההההההההההההההההההההההההההההההההההההההה…" at bounding box center [224, 110] width 448 height 221
click at [155, 171] on div "Consulta el Banco de Código para ver todos los co" at bounding box center [137, 153] width 140 height 48
click at [144, 168] on button "Next" at bounding box center [147, 170] width 8 height 8
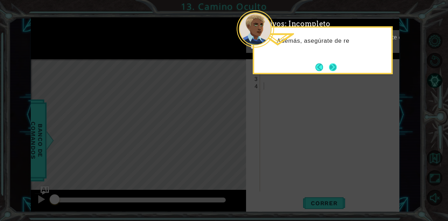
click at [334, 69] on button "Next" at bounding box center [333, 67] width 8 height 8
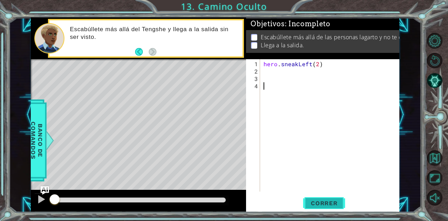
click at [313, 197] on button "Correr" at bounding box center [324, 202] width 42 height 15
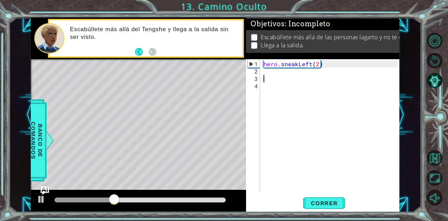
click at [297, 78] on div "hero . sneakLeft ( 2 )" at bounding box center [331, 133] width 139 height 147
click at [293, 72] on div "hero . sneakLeft ( 2 )" at bounding box center [331, 133] width 139 height 147
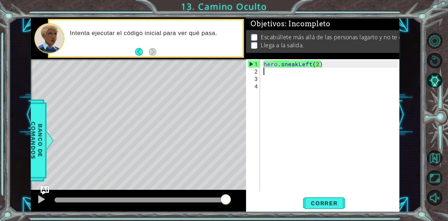
click at [283, 73] on div "hero . sneakLeft ( 2 )" at bounding box center [331, 133] width 139 height 147
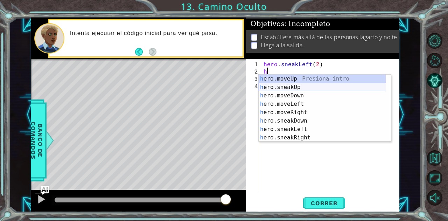
click at [291, 86] on div "h ero.moveUp Presiona intro h ero.sneakUp Presiona intro h ero.moveDown Presion…" at bounding box center [322, 117] width 127 height 84
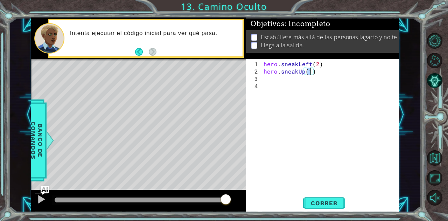
type textarea "hero.sneakUp(2)"
click at [274, 75] on div "hero . sneakLeft ( 2 ) hero . sneakUp ( 2 )" at bounding box center [331, 133] width 139 height 147
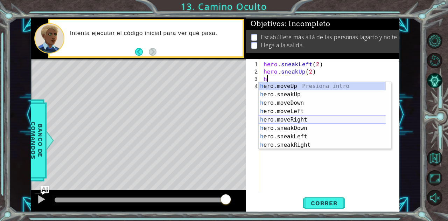
click at [298, 116] on div "h ero.moveUp Presiona intro h ero.sneakUp Presiona intro h ero.moveDown Presion…" at bounding box center [322, 124] width 127 height 84
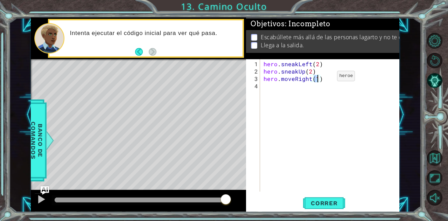
type textarea "hero.moveRight(2)"
click at [264, 89] on div "hero . sneakLeft ( 2 ) hero . sneakUp ( 2 ) hero . moveRight ( 2 )" at bounding box center [331, 133] width 139 height 147
click at [325, 205] on span "Correr" at bounding box center [324, 202] width 41 height 7
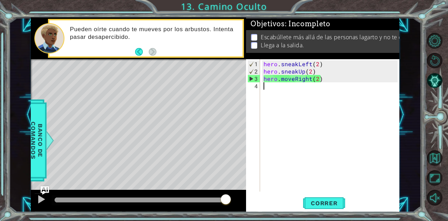
click at [324, 84] on div "hero . sneakLeft ( 2 ) hero . sneakUp ( 2 ) hero . moveRight ( 2 )" at bounding box center [331, 133] width 139 height 147
click at [320, 81] on div "hero . sneakLeft ( 2 ) hero . sneakUp ( 2 ) hero . moveRight ( 2 )" at bounding box center [331, 133] width 139 height 147
drag, startPoint x: 320, startPoint y: 81, endPoint x: 260, endPoint y: 83, distance: 60.2
click at [260, 83] on div "hero.moveRight(2) 1 2 3 4 hero . sneakLeft ( 2 ) hero . sneakUp ( 2 ) hero . mo…" at bounding box center [321, 125] width 151 height 132
type textarea "hero.moveRight(2)"
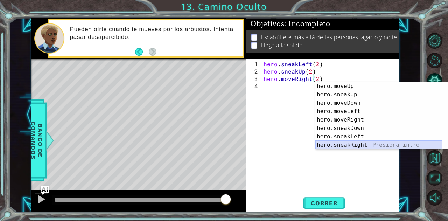
drag, startPoint x: 347, startPoint y: 145, endPoint x: 330, endPoint y: 145, distance: 17.8
click at [330, 145] on div "hero.moveUp Presiona intro hero.sneakUp Presiona intro hero.moveDown Presiona i…" at bounding box center [378, 124] width 127 height 84
type textarea "hero.moveRight(2)hero.sneakRight(1)"
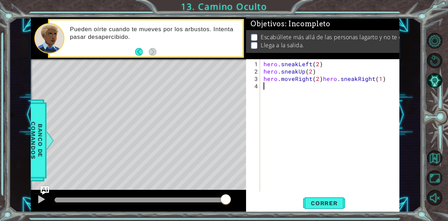
drag, startPoint x: 330, startPoint y: 145, endPoint x: 289, endPoint y: 85, distance: 72.1
click at [289, 85] on div "hero . sneakLeft ( 2 ) hero . sneakUp ( 2 ) hero . moveRight ( 2 ) hero . sneak…" at bounding box center [331, 133] width 139 height 147
click at [377, 80] on div "hero . sneakLeft ( 2 ) hero . sneakUp ( 2 ) hero . moveRight ( 2 ) hero . sneak…" at bounding box center [331, 133] width 139 height 147
click at [320, 80] on div "hero . sneakLeft ( 2 ) hero . sneakUp ( 2 ) hero . moveRight ( 2 ) hero . sneak…" at bounding box center [331, 133] width 139 height 147
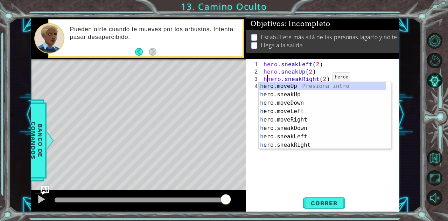
scroll to position [0, 3]
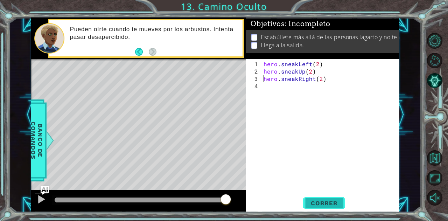
type textarea "hero.sneakRight(2)"
click at [320, 209] on button "Correr" at bounding box center [324, 202] width 42 height 15
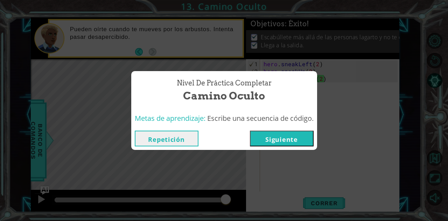
click at [288, 140] on button "Siguiente" at bounding box center [282, 138] width 64 height 16
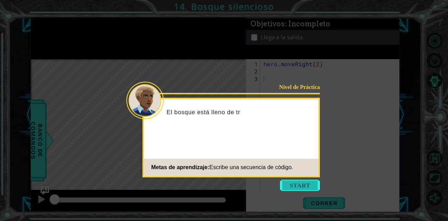
click at [297, 186] on button "Start" at bounding box center [300, 184] width 40 height 11
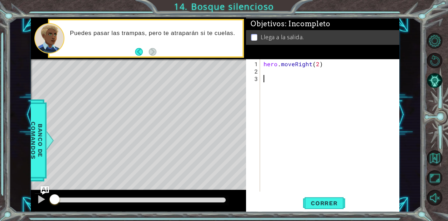
click at [267, 74] on div "hero . moveRight ( 2 )" at bounding box center [331, 133] width 139 height 147
click at [266, 68] on div "hero . moveRight ( 2 )" at bounding box center [331, 133] width 139 height 147
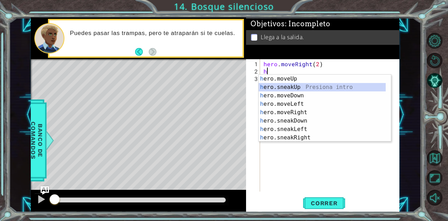
click at [290, 84] on div "h ero.moveUp Presiona intro h ero.sneakUp Presiona intro h ero.moveDown Presion…" at bounding box center [322, 117] width 127 height 84
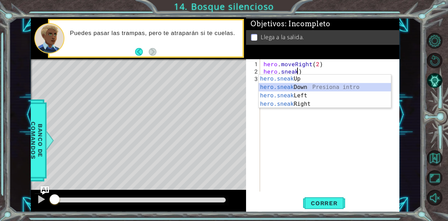
click at [302, 89] on div "hero.sneak Up Presiona intro hero.sneak Down Presiona intro hero.sneak Left Pre…" at bounding box center [325, 100] width 133 height 50
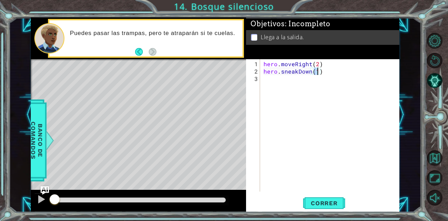
type textarea "hero.sneakDown(2)"
click at [275, 80] on div "hero . moveRight ( 2 ) hero . sneakDown ( 2 )" at bounding box center [331, 133] width 139 height 147
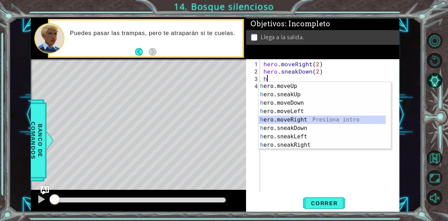
click at [294, 120] on div "h ero.moveUp Presiona intro h ero.sneakUp Presiona intro h ero.moveDown Presion…" at bounding box center [322, 124] width 127 height 84
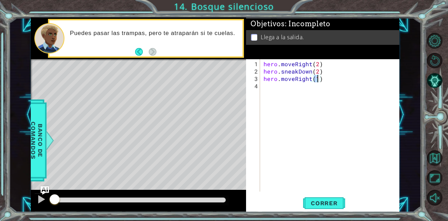
type textarea "hero.moveRight(2)"
click at [267, 89] on div "hero . moveRight ( 2 ) hero . sneakDown ( 2 ) hero . moveRight ( 2 )" at bounding box center [331, 133] width 139 height 147
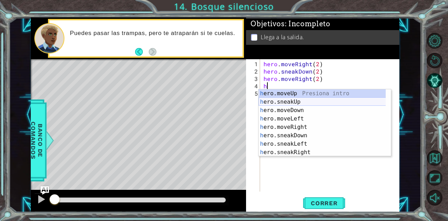
click at [295, 100] on div "h ero.moveUp Presiona intro h ero.sneakUp Presiona intro h ero.moveDown Presion…" at bounding box center [322, 131] width 127 height 84
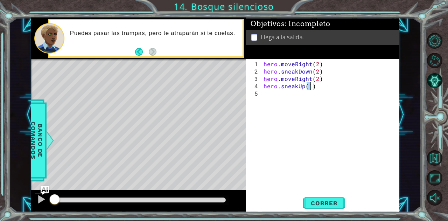
type textarea "hero.sneakUp(2)"
click at [286, 95] on div "hero . moveRight ( 2 ) hero . sneakDown ( 2 ) hero . moveRight ( 2 ) hero . sne…" at bounding box center [331, 133] width 139 height 147
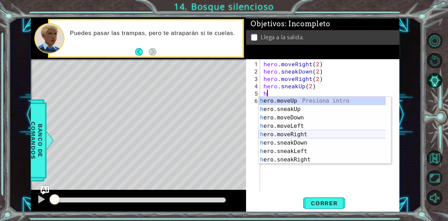
click at [301, 133] on div "h ero.moveUp Presiona intro h ero.sneakUp Presiona intro h ero.moveDown Presion…" at bounding box center [322, 139] width 127 height 84
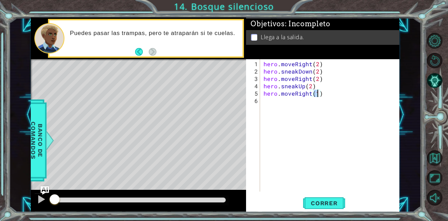
drag, startPoint x: 325, startPoint y: 196, endPoint x: 347, endPoint y: 196, distance: 22.1
click at [347, 196] on div "Correr" at bounding box center [324, 202] width 153 height 15
click at [332, 200] on span "Correr" at bounding box center [324, 202] width 41 height 7
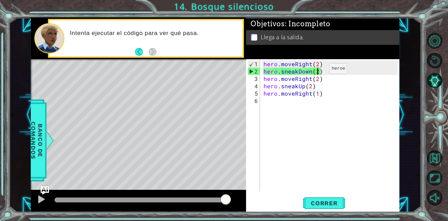
click at [317, 71] on div "hero . moveRight ( 2 ) hero . sneakDown ( 2 ) hero . moveRight ( 2 ) hero . sne…" at bounding box center [331, 133] width 139 height 147
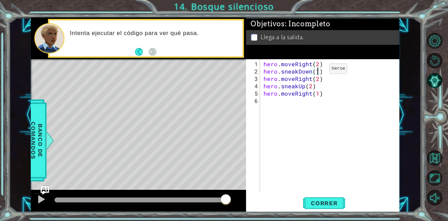
scroll to position [0, 3]
click at [319, 200] on span "Correr" at bounding box center [324, 202] width 41 height 7
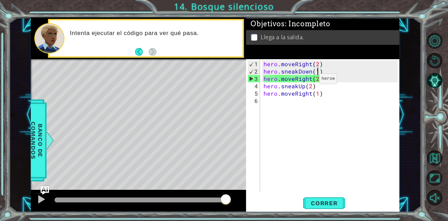
click at [307, 81] on div "hero . moveRight ( 2 ) hero . sneakDown ( 1 ) hero . moveRight ( 2 ) hero . sne…" at bounding box center [331, 133] width 139 height 147
type textarea "hero.moveRight(2)"
drag, startPoint x: 323, startPoint y: 80, endPoint x: 263, endPoint y: 80, distance: 59.8
click at [263, 80] on div "hero . moveRight ( 2 ) hero . sneakDown ( 1 ) hero . moveRight ( 2 ) hero . sne…" at bounding box center [331, 133] width 139 height 147
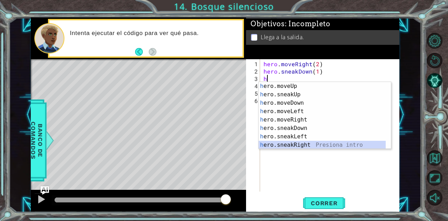
click at [296, 144] on div "h ero.moveUp Presiona intro h ero.sneakUp Presiona intro h ero.moveDown Presion…" at bounding box center [322, 124] width 127 height 84
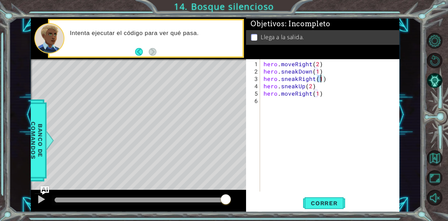
scroll to position [0, 3]
type textarea "hero.sneakRight(2)"
click at [323, 203] on span "Correr" at bounding box center [324, 202] width 41 height 7
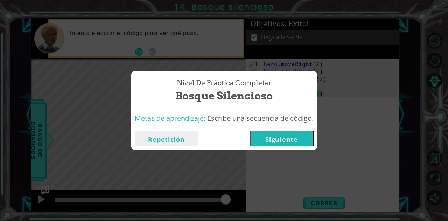
click at [284, 134] on button "Siguiente" at bounding box center [282, 138] width 64 height 16
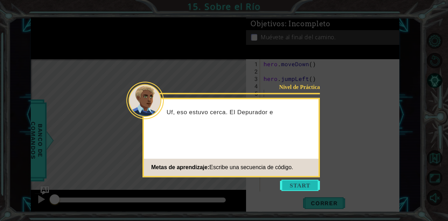
click at [302, 184] on button "Start" at bounding box center [300, 184] width 40 height 11
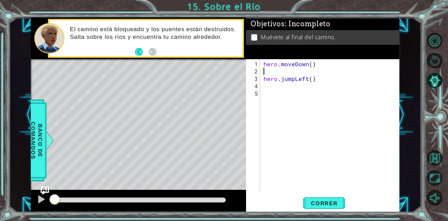
click at [277, 73] on div "hero . moveDown ( ) hero . jumpLeft ( )" at bounding box center [331, 133] width 139 height 147
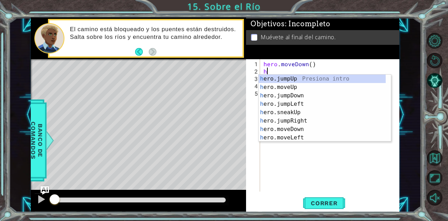
type textarea "h"
click at [295, 104] on div "h ero.jumpUp Presiona intro h ero.moveUp Presiona intro h ero.jumpDown Presiona…" at bounding box center [322, 117] width 127 height 84
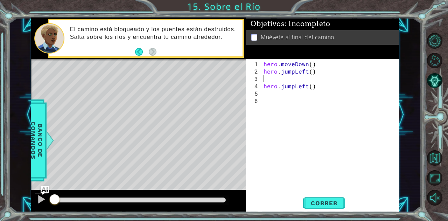
click at [268, 96] on div "hero . moveDown ( ) hero . jumpLeft ( ) hero . jumpLeft ( )" at bounding box center [331, 133] width 139 height 147
click at [273, 80] on div "hero . moveDown ( ) hero . jumpLeft ( ) hero . jumpLeft ( )" at bounding box center [331, 133] width 139 height 147
type textarea "h"
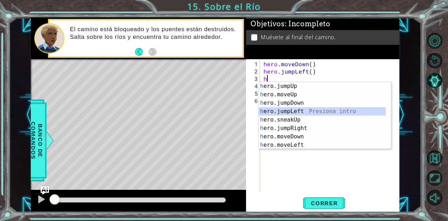
click at [292, 111] on div "h ero.jumpUp Presiona intro h ero.moveUp Presiona intro h ero.jumpDown Presiona…" at bounding box center [322, 124] width 127 height 84
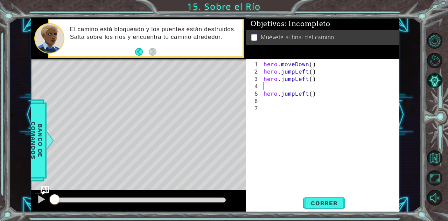
type textarea "h"
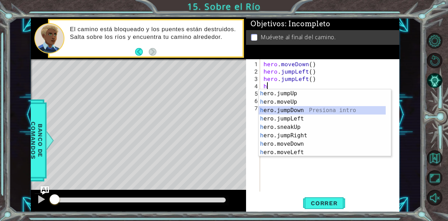
click at [295, 110] on div "h ero.jumpUp Presiona intro h ero.moveUp Presiona intro h ero.jumpDown Presiona…" at bounding box center [322, 131] width 127 height 84
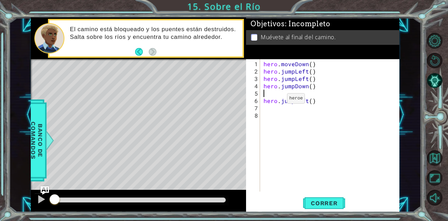
type textarea "h"
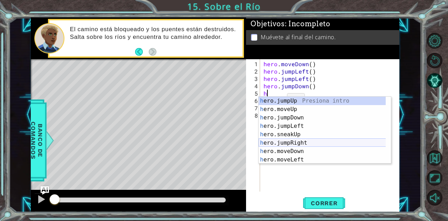
click at [300, 143] on div "h ero.jumpUp Presiona intro h ero.moveUp Presiona intro h ero.jumpDown Presiona…" at bounding box center [322, 139] width 127 height 84
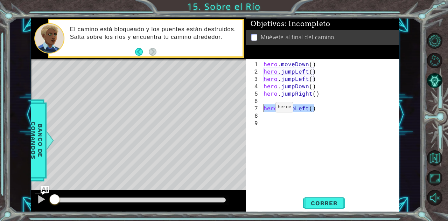
drag, startPoint x: 317, startPoint y: 110, endPoint x: 257, endPoint y: 109, distance: 59.5
click at [257, 109] on div "1 2 3 4 5 6 7 8 9 hero . moveDown ( ) hero . jumpLeft ( ) hero . jumpLeft ( ) h…" at bounding box center [321, 125] width 151 height 132
type textarea "hero.jumpLeft()"
click at [313, 197] on button "Correr" at bounding box center [324, 202] width 42 height 15
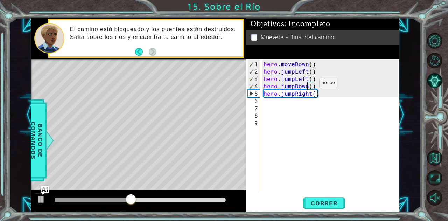
click at [307, 86] on div "hero . moveDown ( ) hero . jumpLeft ( ) hero . jumpLeft ( ) hero . jumpDown ( )…" at bounding box center [331, 133] width 139 height 147
click at [293, 85] on div "hero . moveDown ( ) hero . jumpLeft ( ) hero . jumpLeft ( ) hero . jumpDown ( )…" at bounding box center [331, 133] width 139 height 147
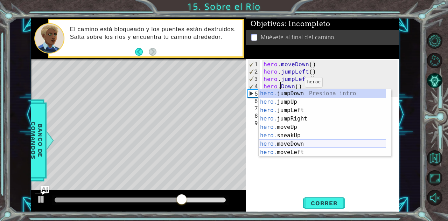
click at [296, 140] on div "hero. jumpDown Presiona intro hero. jumpUp Presiona intro hero. jumpLeft Presio…" at bounding box center [322, 131] width 127 height 84
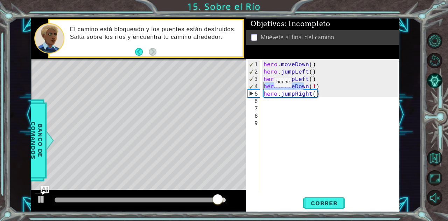
drag, startPoint x: 305, startPoint y: 86, endPoint x: 261, endPoint y: 85, distance: 44.1
click at [261, 85] on div "hero.moveDown(1) 1 2 3 4 5 6 7 8 9 hero . moveDown ( ) hero . jumpLeft ( ) hero…" at bounding box center [321, 125] width 151 height 132
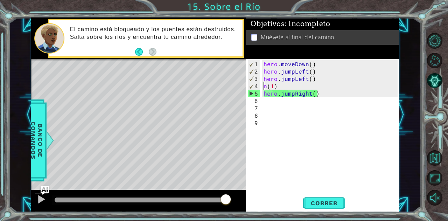
click at [277, 84] on div "hero . moveDown ( ) hero . jumpLeft ( ) hero . jumpLeft ( ) n ( 1 ) hero . jump…" at bounding box center [331, 133] width 139 height 147
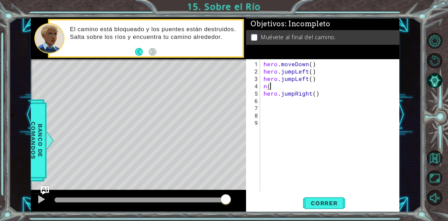
type textarea "n"
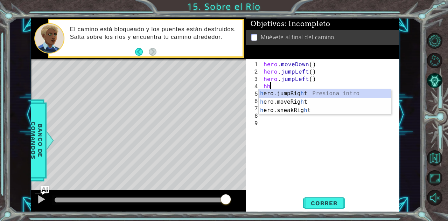
type textarea "h"
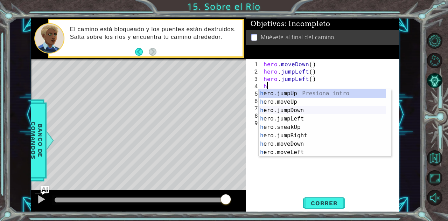
click at [296, 109] on div "h ero.jumpUp Presiona intro h ero.moveUp Presiona intro h ero.jumpDown Presiona…" at bounding box center [322, 131] width 127 height 84
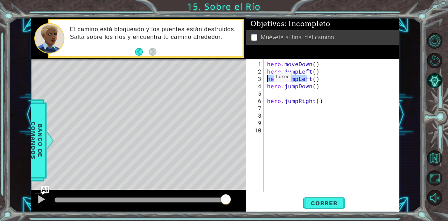
drag, startPoint x: 307, startPoint y: 77, endPoint x: 262, endPoint y: 79, distance: 44.5
click at [262, 79] on div "1 2 3 4 5 6 7 8 9 10 hero . moveDown ( ) hero . jumpLeft ( ) hero . jumpLeft ( …" at bounding box center [321, 125] width 151 height 132
click at [278, 78] on div "hero . moveDown ( ) hero . jumpLeft ( ) t ( ) hero . jumpDown ( ) hero . jumpRi…" at bounding box center [334, 133] width 136 height 147
type textarea "t"
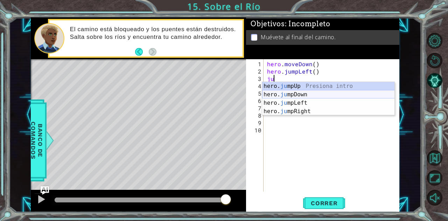
type textarea "j"
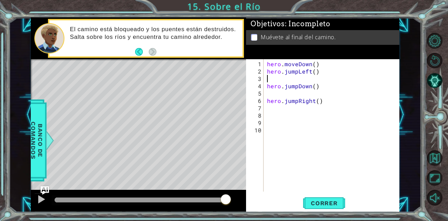
type textarea "g"
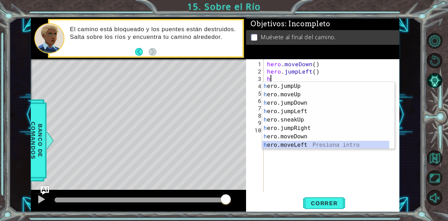
click at [306, 142] on div "h ero.jumpUp Presiona intro h ero.moveUp Presiona intro h ero.jumpDown Presiona…" at bounding box center [325, 124] width 127 height 84
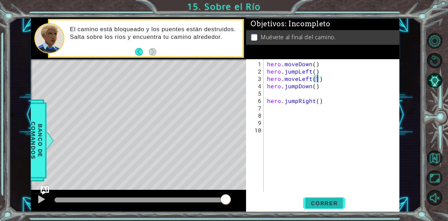
type textarea "hero.moveLeft(1)"
click at [325, 202] on span "Correr" at bounding box center [324, 202] width 41 height 7
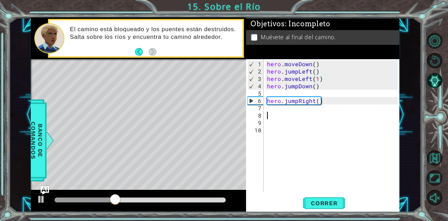
click at [271, 111] on div "hero . moveDown ( ) hero . jumpLeft ( ) hero . moveLeft ( 1 ) hero . jumpDown (…" at bounding box center [334, 133] width 136 height 147
click at [271, 110] on div "hero . moveDown ( ) hero . jumpLeft ( ) hero . moveLeft ( 1 ) hero . jumpDown (…" at bounding box center [334, 133] width 136 height 147
type textarea "h"
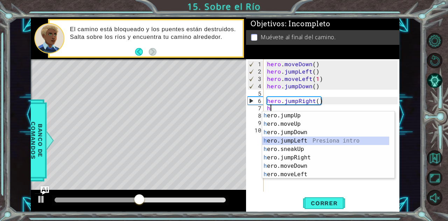
click at [298, 139] on div "h ero.jumpUp Presiona intro h ero.moveUp Presiona intro h ero.jumpDown Presiona…" at bounding box center [325, 153] width 127 height 84
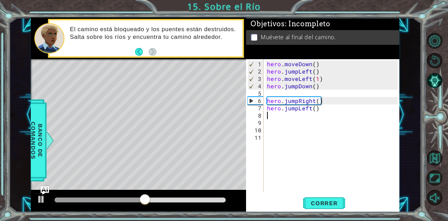
click at [278, 93] on div "hero . moveDown ( ) hero . jumpLeft ( ) hero . moveLeft ( 1 ) hero . jumpDown (…" at bounding box center [334, 133] width 136 height 147
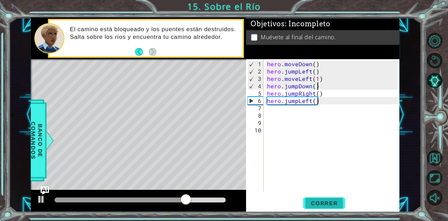
type textarea "hero.jumpDown()"
click at [327, 203] on span "Correr" at bounding box center [324, 202] width 41 height 7
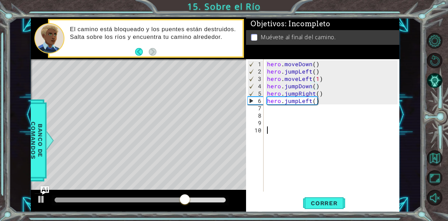
click at [331, 206] on span "Correr" at bounding box center [324, 202] width 41 height 7
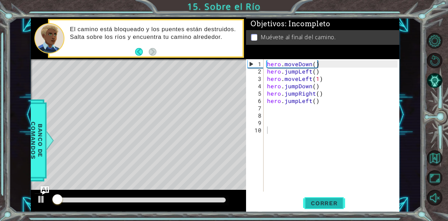
click at [331, 206] on span "Correr" at bounding box center [324, 202] width 41 height 7
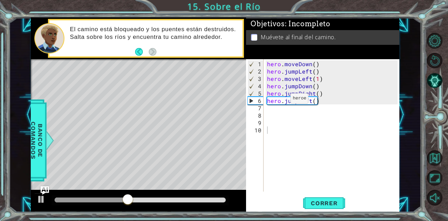
drag, startPoint x: 264, startPoint y: 101, endPoint x: 284, endPoint y: 102, distance: 20.0
click at [284, 102] on div "1 2 3 4 5 6 7 8 9 10 hero . moveDown ( ) hero . jumpLeft ( ) hero . moveLeft ( …" at bounding box center [321, 125] width 151 height 132
click at [335, 111] on div "hero . moveDown ( ) hero . jumpLeft ( ) hero . moveLeft ( 1 ) hero . jumpDown (…" at bounding box center [334, 133] width 136 height 147
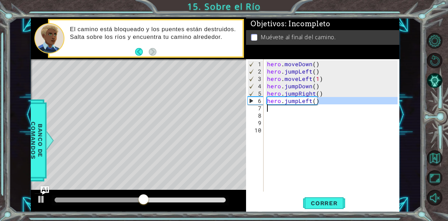
drag, startPoint x: 318, startPoint y: 99, endPoint x: 265, endPoint y: 104, distance: 53.0
click at [265, 104] on div "1 2 3 4 5 6 7 8 9 10 hero . moveDown ( ) hero . jumpLeft ( ) hero . moveLeft ( …" at bounding box center [321, 125] width 151 height 132
type textarea "hero.jumpLeft()"
click at [265, 104] on div "hero.jumpLeft() 1 2 3 4 5 6 7 8 9 10 hero . moveDown ( ) hero . jumpLeft ( ) he…" at bounding box center [321, 125] width 151 height 132
type textarea "hero.jumpLeft()"
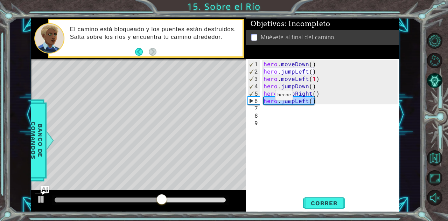
drag, startPoint x: 315, startPoint y: 101, endPoint x: 261, endPoint y: 99, distance: 54.3
click at [261, 99] on div "hero.jumpLeft() 1 2 3 4 5 6 7 8 9 hero . moveDown ( ) hero . jumpLeft ( ) hero …" at bounding box center [321, 125] width 151 height 132
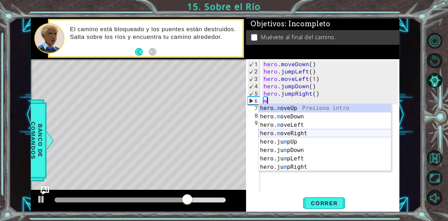
click at [296, 135] on div "hero. m oveUp Presiona intro hero. m oveDown Presiona intro hero. m oveLeft Pre…" at bounding box center [325, 146] width 133 height 84
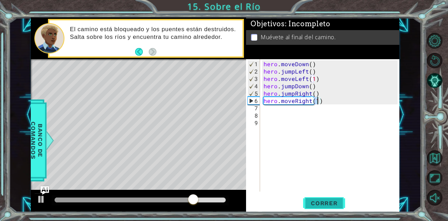
type textarea "hero.moveRight(1)"
click at [338, 200] on span "Correr" at bounding box center [324, 202] width 41 height 7
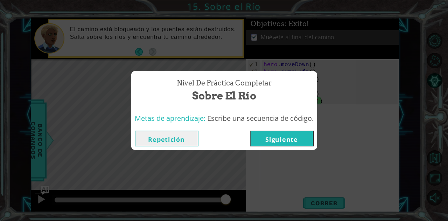
click at [291, 140] on button "Siguiente" at bounding box center [282, 138] width 64 height 16
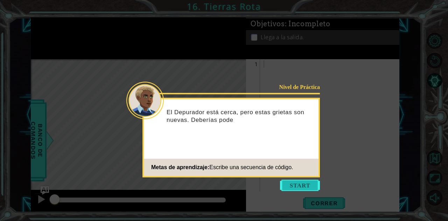
click at [289, 190] on button "Start" at bounding box center [300, 184] width 40 height 11
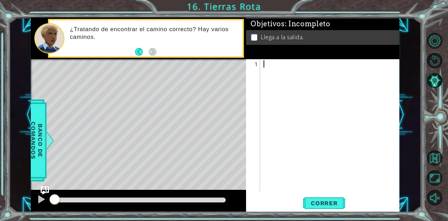
type textarea "m"
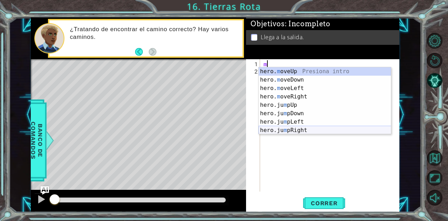
click at [302, 128] on div "hero. m oveUp Presiona intro hero. m oveDown Presiona intro hero. m oveLeft Pre…" at bounding box center [325, 109] width 133 height 84
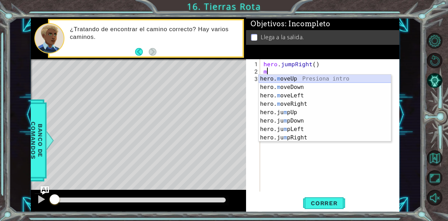
click at [284, 78] on div "hero. m oveUp Presiona intro hero. m oveDown Presiona intro hero. m oveLeft Pre…" at bounding box center [325, 117] width 133 height 84
type textarea "hero.moveUp(1)"
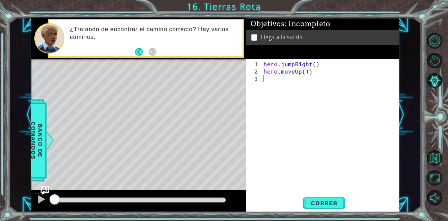
click at [271, 80] on div "hero . jumpRight ( ) hero . moveUp ( 1 )" at bounding box center [331, 133] width 139 height 147
type textarea "m"
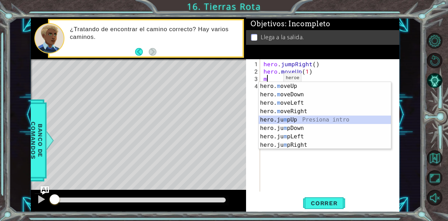
click at [293, 121] on div "hero. m oveUp Presiona intro hero. m oveDown Presiona intro hero. m oveLeft Pre…" at bounding box center [325, 124] width 133 height 84
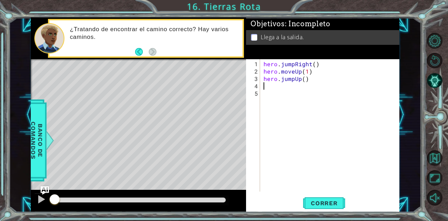
type textarea "j"
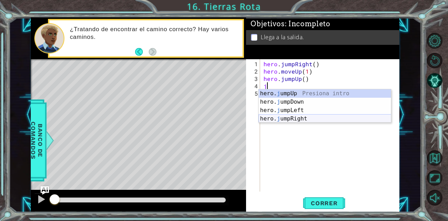
click at [285, 116] on div "hero. j umpUp Presiona intro hero. j umpDown Presiona intro hero. j umpLeft Pre…" at bounding box center [325, 114] width 133 height 50
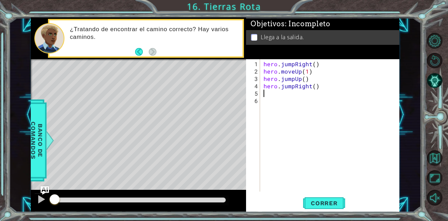
type textarea "h"
type textarea "r"
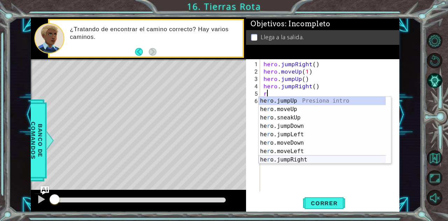
click at [299, 157] on div "he r o.jumpUp Presiona intro he r o.moveUp Presiona intro he r o.sneakUp Presio…" at bounding box center [322, 139] width 127 height 84
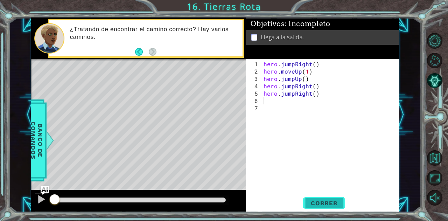
click at [338, 198] on button "Correr" at bounding box center [324, 202] width 42 height 15
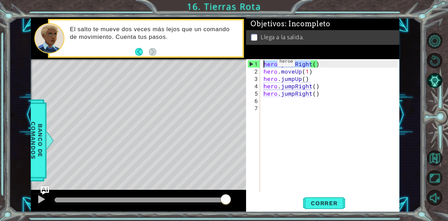
drag, startPoint x: 310, startPoint y: 63, endPoint x: 255, endPoint y: 66, distance: 55.4
click at [255, 66] on div "1 2 3 4 5 6 7 hero . jumpRight ( ) hero . moveUp ( 1 ) hero . jumpUp ( ) hero .…" at bounding box center [321, 125] width 151 height 132
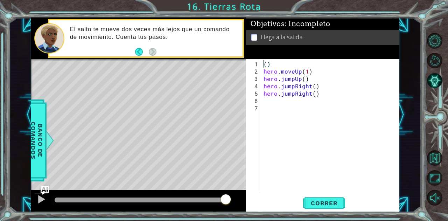
click at [271, 63] on div "( ) hero . moveUp ( 1 ) hero . jumpUp ( ) hero . jumpRight ( ) hero . jumpRight…" at bounding box center [331, 133] width 139 height 147
type textarea "("
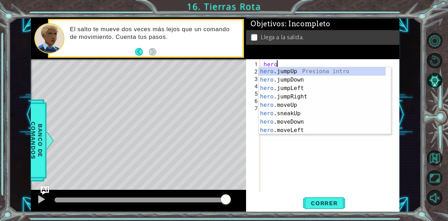
scroll to position [0, 1]
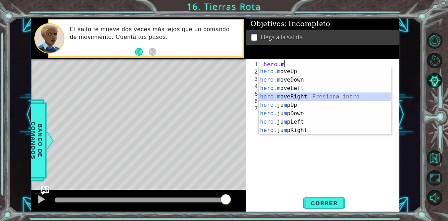
click at [301, 94] on div "hero.m oveUp Presiona intro hero.m oveDown Presiona intro hero.m oveLeft Presio…" at bounding box center [325, 109] width 133 height 84
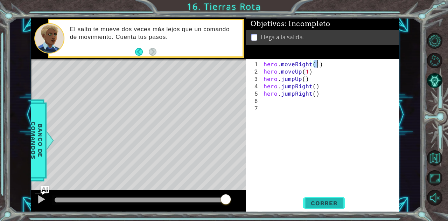
type textarea "hero.moveRight(1)"
click at [325, 198] on button "Correr" at bounding box center [324, 202] width 42 height 15
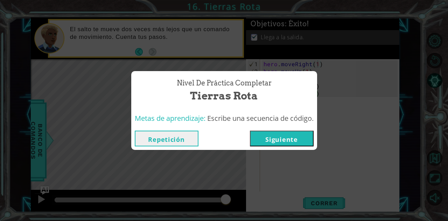
click at [155, 133] on button "Repetición" at bounding box center [167, 138] width 64 height 16
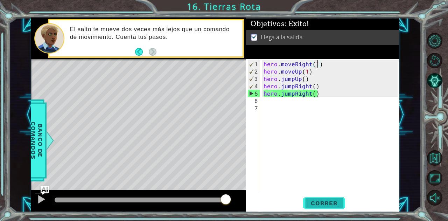
click at [311, 200] on span "Correr" at bounding box center [324, 202] width 41 height 7
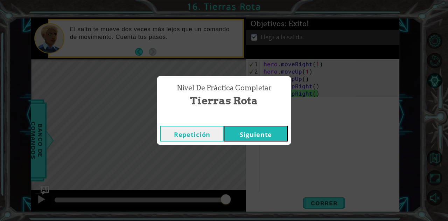
click at [242, 139] on button "Siguiente" at bounding box center [256, 134] width 64 height 16
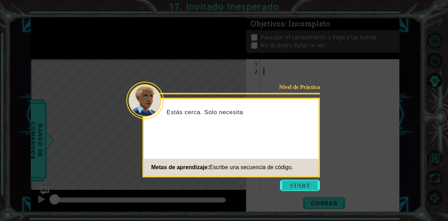
click at [311, 184] on button "Start" at bounding box center [300, 184] width 40 height 11
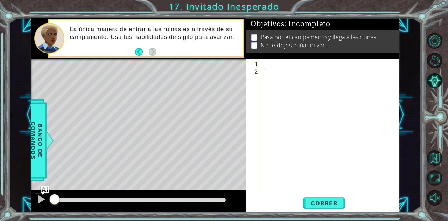
click at [267, 61] on div at bounding box center [331, 133] width 139 height 147
click at [278, 69] on div at bounding box center [331, 133] width 139 height 147
click at [275, 65] on div at bounding box center [331, 133] width 139 height 147
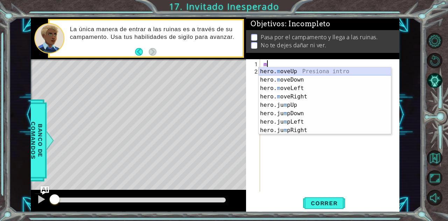
click at [285, 70] on div "hero. m oveUp Presiona intro hero. m oveDown Presiona intro hero. m oveLeft Pre…" at bounding box center [325, 109] width 133 height 84
type textarea "hero.moveUp(1)"
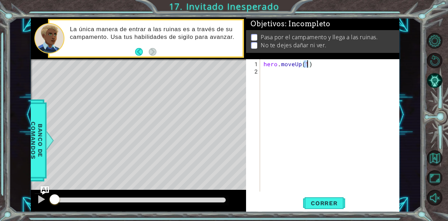
click at [268, 77] on div "hero . moveUp ( 1 )" at bounding box center [331, 133] width 139 height 147
type textarea "h"
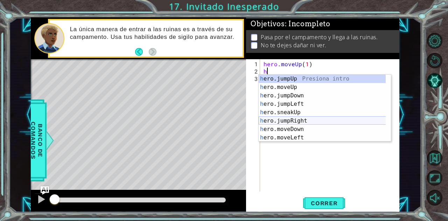
click at [298, 122] on div "h ero.jumpUp Presiona intro h ero.moveUp Presiona intro h ero.jumpDown Presiona…" at bounding box center [322, 117] width 127 height 84
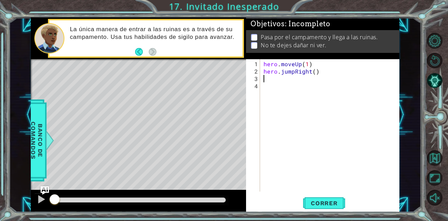
type textarea "h"
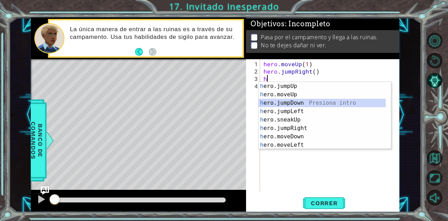
click at [298, 103] on div "h ero.jumpUp Presiona intro h ero.moveUp Presiona intro h ero.jumpDown Presiona…" at bounding box center [322, 124] width 127 height 84
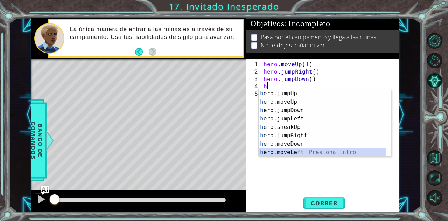
scroll to position [8, 0]
click at [286, 154] on div "h ero.moveUp Presiona intro h ero.jumpDown Presiona intro h ero.jumpLeft Presio…" at bounding box center [322, 131] width 127 height 84
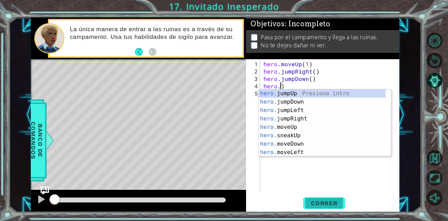
scroll to position [0, 0]
type textarea ")"
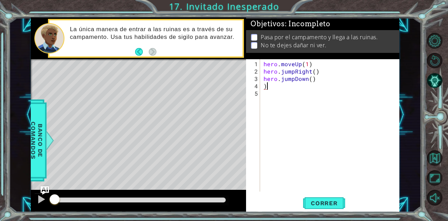
click at [278, 88] on div "hero . moveUp ( 1 ) hero . jumpRight ( ) hero . jumpDown ( ) )" at bounding box center [331, 133] width 139 height 147
click at [316, 200] on span "Correr" at bounding box center [324, 202] width 41 height 7
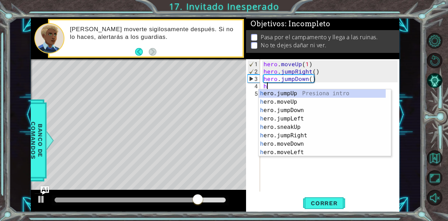
scroll to position [42, 0]
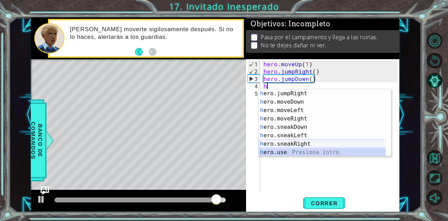
click at [302, 140] on div "h ero.jumpRight Presiona intro h ero.moveDown Presiona intro h ero.moveLeft Pre…" at bounding box center [322, 131] width 127 height 84
type textarea "hero.sneakRight(1)"
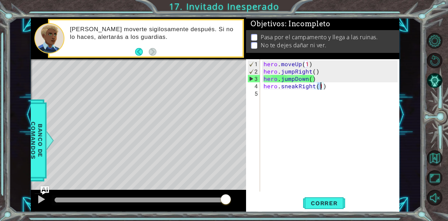
click at [276, 99] on div "hero . moveUp ( 1 ) hero . jumpRight ( ) hero . jumpDown ( ) hero . sneakRight …" at bounding box center [331, 133] width 139 height 147
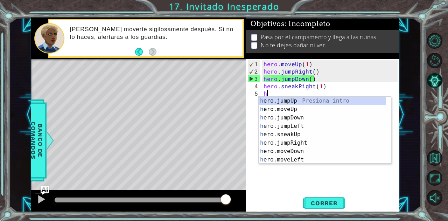
scroll to position [0, 0]
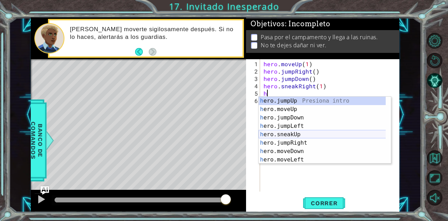
click at [291, 133] on div "h ero.jumpUp Presiona intro h ero.moveUp Presiona intro h ero.jumpDown Presiona…" at bounding box center [322, 139] width 127 height 84
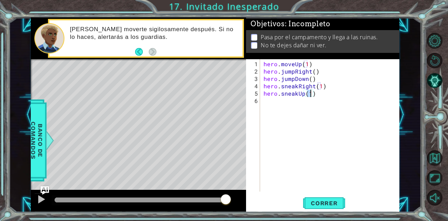
type textarea "hero.sneakUp(2)"
click at [277, 101] on div "hero . moveUp ( 1 ) hero . jumpRight ( ) hero . jumpDown ( ) hero . sneakRight …" at bounding box center [331, 133] width 139 height 147
type textarea "h"
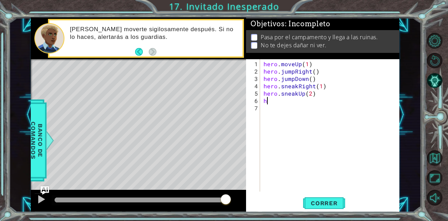
click at [277, 101] on div "hero . moveUp ( 1 ) hero . jumpRight ( ) hero . jumpDown ( ) hero . sneakRight …" at bounding box center [331, 133] width 139 height 147
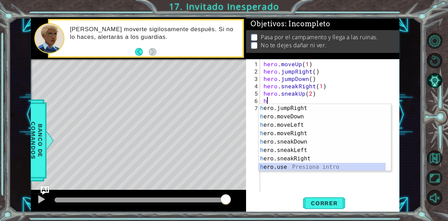
scroll to position [42, 0]
click at [307, 159] on div "h ero.jumpRight Presiona intro h ero.moveDown Presiona intro h ero.moveLeft Pre…" at bounding box center [322, 146] width 127 height 84
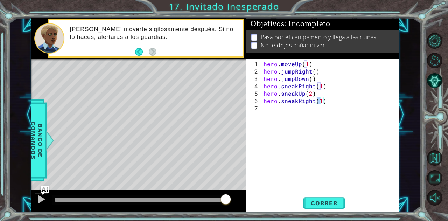
type textarea "hero.sneakRight(2)"
click at [272, 116] on div "hero . moveUp ( 1 ) hero . jumpRight ( ) hero . jumpDown ( ) hero . sneakRight …" at bounding box center [331, 133] width 139 height 147
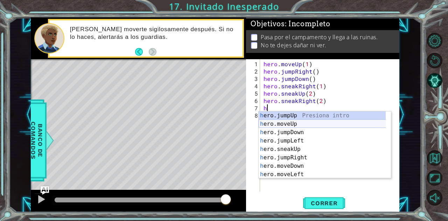
scroll to position [42, 0]
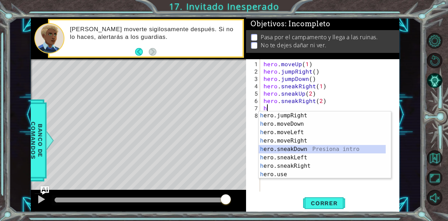
click at [300, 146] on div "h ero.jumpRight Presiona intro h ero.moveDown Presiona intro h ero.moveLeft Pre…" at bounding box center [322, 153] width 127 height 84
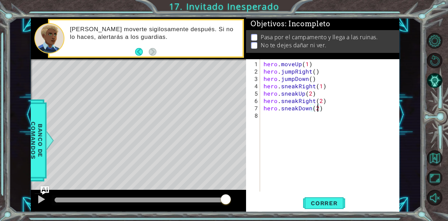
scroll to position [0, 3]
type textarea "hero.sneakDown(2)"
click at [320, 197] on button "Correr" at bounding box center [324, 202] width 42 height 15
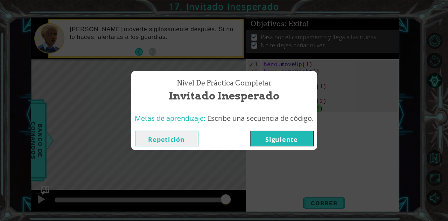
click at [294, 141] on button "Siguiente" at bounding box center [282, 138] width 64 height 16
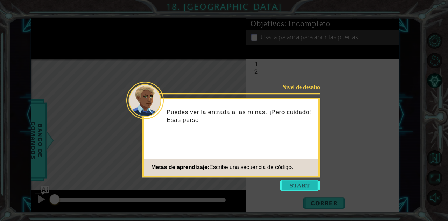
click at [299, 187] on button "Start" at bounding box center [300, 184] width 40 height 11
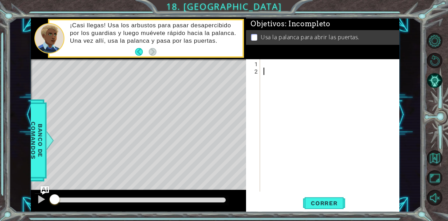
click at [271, 63] on div at bounding box center [331, 133] width 139 height 147
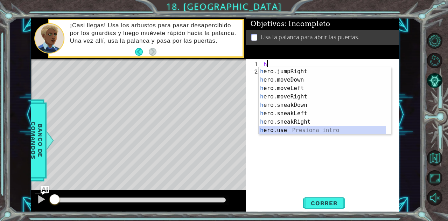
scroll to position [42, 0]
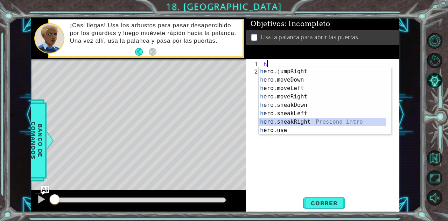
click at [299, 118] on div "h ero.jumpRight Presiona intro h ero.moveDown Presiona intro h ero.moveLeft Pre…" at bounding box center [322, 109] width 127 height 84
type textarea "hero.sneakRight(1)"
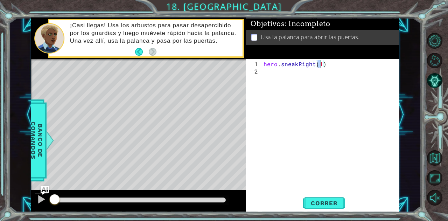
click at [269, 70] on div "hero . sneakRight ( 1 )" at bounding box center [331, 133] width 139 height 147
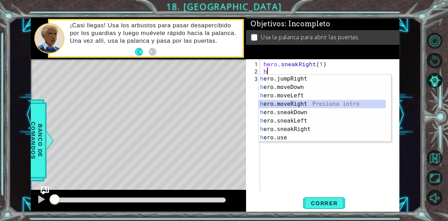
click at [299, 107] on div "h ero.jumpRight Presiona intro h ero.moveDown Presiona intro h ero.moveLeft Pre…" at bounding box center [322, 117] width 127 height 84
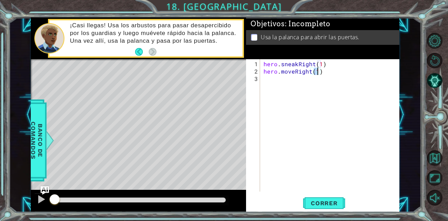
type textarea "hero.moveRight(2)"
click at [288, 77] on div "hero . sneakRight ( 1 ) hero . moveRight ( 2 )" at bounding box center [331, 133] width 139 height 147
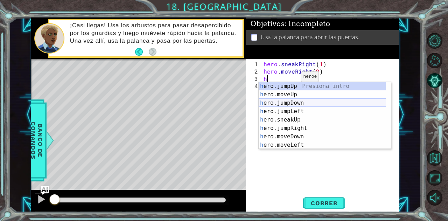
scroll to position [42, 0]
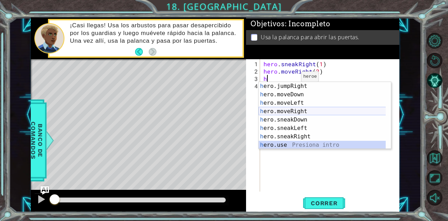
click at [300, 110] on div "h ero.jumpRight Presiona intro h ero.moveDown Presiona intro h ero.moveLeft Pre…" at bounding box center [322, 124] width 127 height 84
type textarea "hero.moveRight(1)"
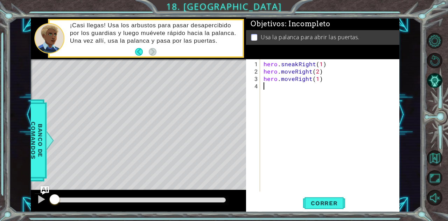
click at [284, 91] on div "hero . sneakRight ( 1 ) hero . moveRight ( 2 ) hero . moveRight ( 1 )" at bounding box center [331, 133] width 139 height 147
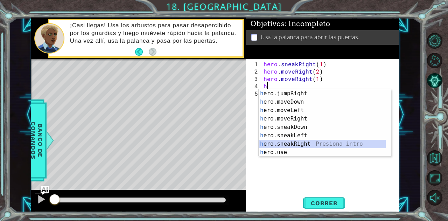
click at [306, 141] on div "h ero.jumpRight Presiona intro h ero.moveDown Presiona intro h ero.moveLeft Pre…" at bounding box center [322, 131] width 127 height 84
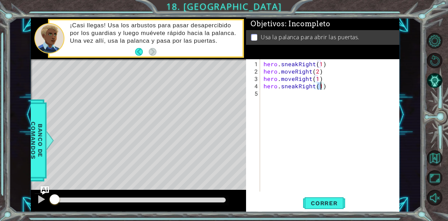
scroll to position [0, 3]
click at [320, 198] on button "Correr" at bounding box center [324, 202] width 42 height 15
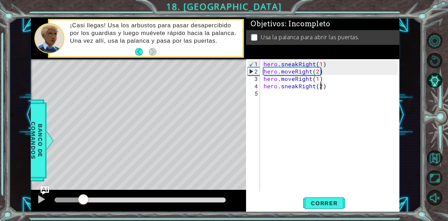
drag, startPoint x: 127, startPoint y: 199, endPoint x: 18, endPoint y: 195, distance: 108.5
click at [18, 195] on div "1 ההההההההההההההההההההההההההההההההההההההההההההההההההההההההההההההההההההההההההההה…" at bounding box center [215, 114] width 412 height 194
click at [308, 72] on div "hero . sneakRight ( 1 ) hero . moveRight ( 2 ) hero . moveRight ( 1 ) hero . sn…" at bounding box center [331, 133] width 139 height 147
click at [311, 72] on div "hero . sneakRight ( 1 ) hero . moveRight ( 2 ) hero . moveRight ( 1 ) hero . sn…" at bounding box center [331, 133] width 139 height 147
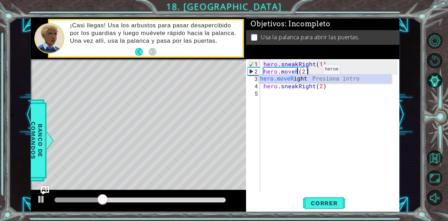
scroll to position [0, 2]
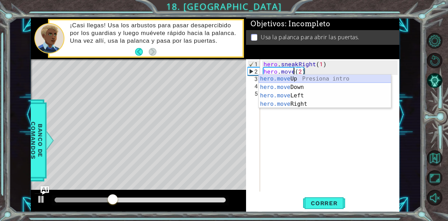
click at [298, 77] on div "hero.move Up Presiona intro hero.move Down Presiona intro hero.move Left Presio…" at bounding box center [325, 100] width 133 height 50
type textarea "hero.moveUp(1)(2)"
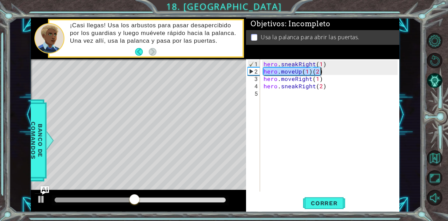
drag, startPoint x: 264, startPoint y: 70, endPoint x: 321, endPoint y: 70, distance: 56.7
click at [321, 70] on div "hero . sneakRight ( 1 ) hero . moveUp ( 1 ) ( 2 ) hero . moveRight ( 1 ) hero .…" at bounding box center [331, 133] width 139 height 147
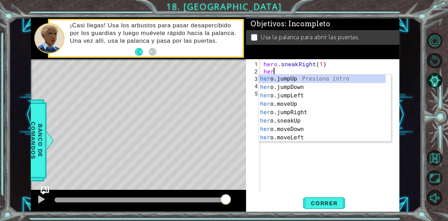
scroll to position [0, 0]
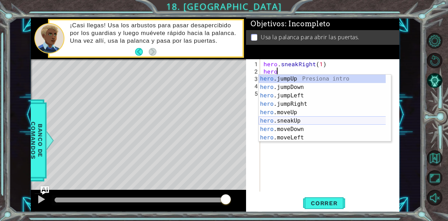
click at [307, 118] on div "hero .jumpUp Presiona intro hero .jumpDown Presiona intro hero .jumpLeft Presio…" at bounding box center [322, 117] width 127 height 84
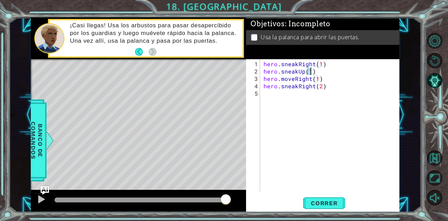
scroll to position [0, 3]
click at [311, 202] on span "Correr" at bounding box center [324, 202] width 41 height 7
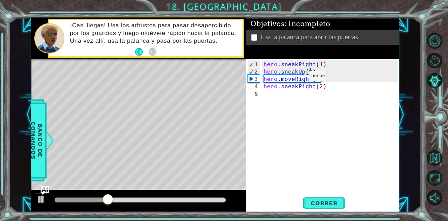
click at [297, 79] on div "hero . sneakRight ( 1 ) hero . sneakUp ( 2 ) hero . moveRight ( 1 ) hero . snea…" at bounding box center [331, 133] width 139 height 147
type textarea "hero.moveRight(1)"
drag, startPoint x: 321, startPoint y: 78, endPoint x: 264, endPoint y: 79, distance: 56.7
click at [264, 79] on div "hero . sneakRight ( 1 ) hero . sneakUp ( 2 ) hero . moveRight ( 1 ) hero . snea…" at bounding box center [331, 133] width 139 height 147
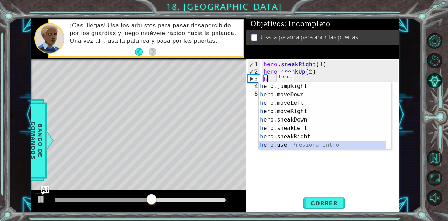
scroll to position [42, 0]
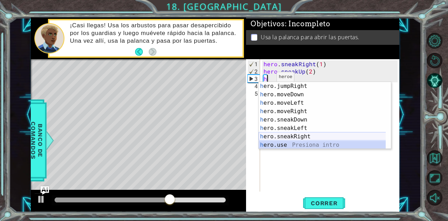
click at [304, 134] on div "h ero.jumpRight Presiona intro h ero.moveDown Presiona intro h ero.moveLeft Pre…" at bounding box center [322, 124] width 127 height 84
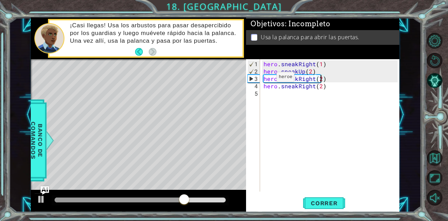
scroll to position [0, 3]
click at [321, 203] on span "Correr" at bounding box center [324, 202] width 41 height 7
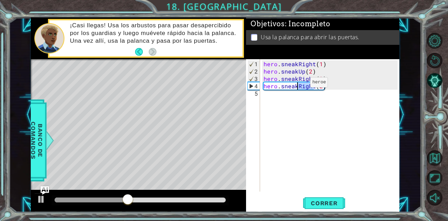
drag, startPoint x: 313, startPoint y: 86, endPoint x: 298, endPoint y: 85, distance: 14.7
click at [298, 85] on div "hero . sneakRight ( 1 ) hero . sneakUp ( 2 ) hero . sneakRight ( 2 ) hero . sne…" at bounding box center [331, 133] width 139 height 147
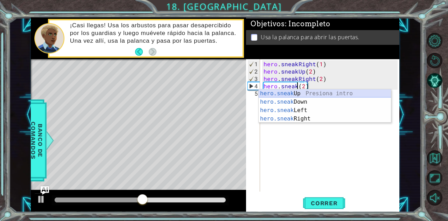
click at [299, 91] on div "hero.sneak Up Presiona intro hero.sneak Down Presiona intro hero.sneak Left Pre…" at bounding box center [325, 114] width 133 height 50
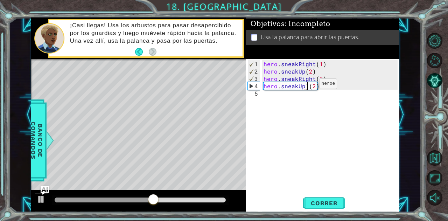
click at [307, 86] on div "hero . sneakRight ( 1 ) hero . sneakUp ( 2 ) hero . sneakRight ( 2 ) hero . sne…" at bounding box center [331, 133] width 139 height 147
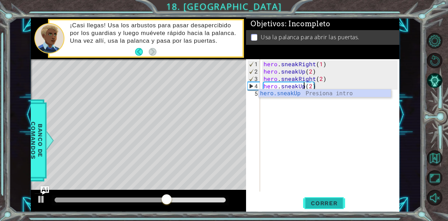
click at [334, 202] on span "Correr" at bounding box center [324, 202] width 41 height 7
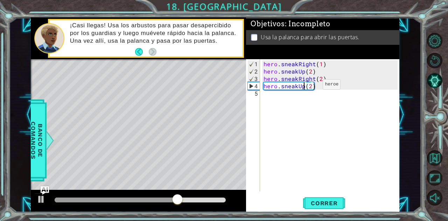
click at [311, 87] on div "hero . sneakRight ( 1 ) hero . sneakUp ( 2 ) hero . sneakRight ( 2 ) hero . sne…" at bounding box center [331, 133] width 139 height 147
type textarea "hero.sneakUp(1)"
click at [266, 97] on div "hero . sneakRight ( 1 ) hero . sneakUp ( 2 ) hero . sneakRight ( 2 ) hero . sne…" at bounding box center [331, 133] width 139 height 147
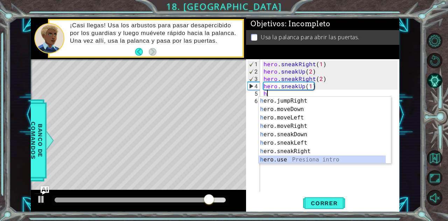
scroll to position [42, 0]
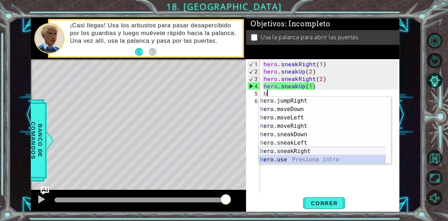
click at [301, 149] on div "h ero.jumpRight Presiona intro h ero.moveDown Presiona intro h ero.moveLeft Pre…" at bounding box center [322, 139] width 127 height 84
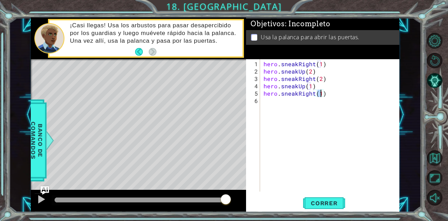
type textarea "hero.sneakRight(2)"
click at [285, 108] on div "hero . sneakRight ( 1 ) hero . sneakUp ( 2 ) hero . sneakRight ( 2 ) hero . sne…" at bounding box center [331, 133] width 139 height 147
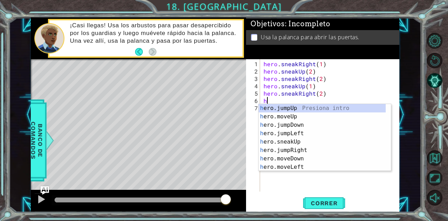
scroll to position [0, 0]
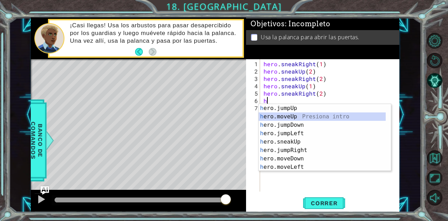
click at [296, 116] on div "h ero.jumpUp Presiona intro h ero.moveUp Presiona intro h ero.jumpDown Presiona…" at bounding box center [322, 146] width 127 height 84
type textarea "hero.moveUp(1)"
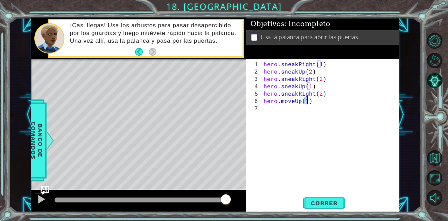
click at [301, 104] on div "hero . sneakRight ( 1 ) hero . sneakUp ( 2 ) hero . sneakRight ( 2 ) hero . sne…" at bounding box center [331, 133] width 139 height 147
click at [301, 102] on div "hero . sneakRight ( 1 ) hero . sneakUp ( 2 ) hero . sneakRight ( 2 ) hero . sne…" at bounding box center [331, 133] width 139 height 147
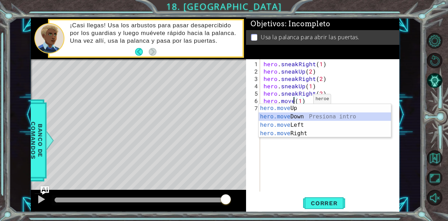
click at [299, 115] on div "hero.move Up Presiona intro hero.move Down Presiona intro hero.move Left Presio…" at bounding box center [325, 129] width 133 height 50
type textarea "hero.moveDown(1)(1)"
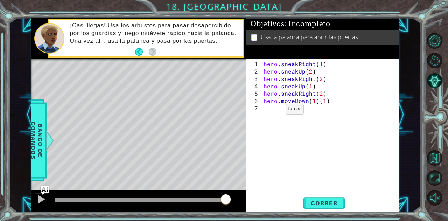
click at [274, 112] on div "hero . sneakRight ( 1 ) hero . sneakUp ( 2 ) hero . sneakRight ( 2 ) hero . sne…" at bounding box center [331, 133] width 139 height 147
type textarea "h"
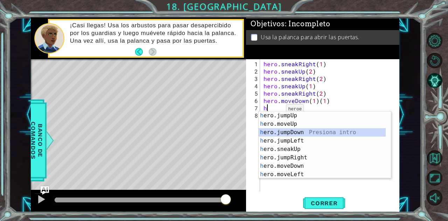
click at [301, 128] on div "h ero.jumpUp Presiona intro h ero.moveUp Presiona intro h ero.jumpDown Presiona…" at bounding box center [322, 153] width 127 height 84
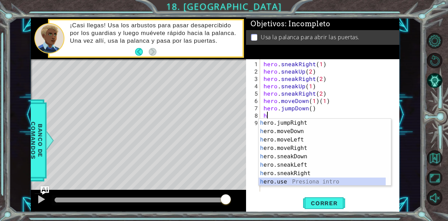
scroll to position [42, 0]
click at [300, 149] on div "h ero.jumpRight Presiona intro h ero.moveDown Presiona intro h ero.moveLeft Pre…" at bounding box center [322, 161] width 127 height 84
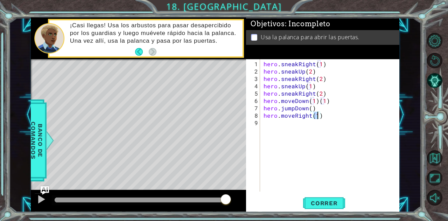
type textarea "hero.moveRight(2)"
click at [290, 131] on div "hero . sneakRight ( 1 ) hero . sneakUp ( 2 ) hero . sneakRight ( 2 ) hero . sne…" at bounding box center [331, 133] width 139 height 147
type textarea "h"
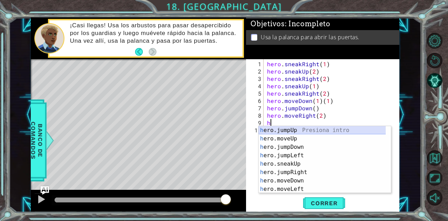
click at [290, 130] on div "h ero.jumpUp Presiona intro h ero.moveUp Presiona intro h ero.jumpDown Presiona…" at bounding box center [322, 168] width 127 height 84
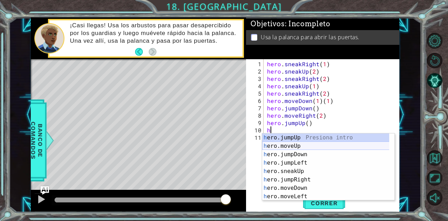
click at [295, 146] on div "h ero.jumpUp Presiona intro h ero.moveUp Presiona intro h ero.jumpDown Presiona…" at bounding box center [325, 175] width 127 height 84
type textarea "hero.moveUp(1)"
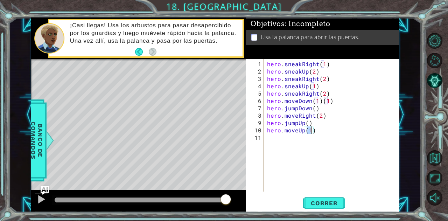
click at [283, 141] on div "hero . sneakRight ( 1 ) hero . sneakUp ( 2 ) hero . sneakRight ( 2 ) hero . sne…" at bounding box center [334, 133] width 136 height 147
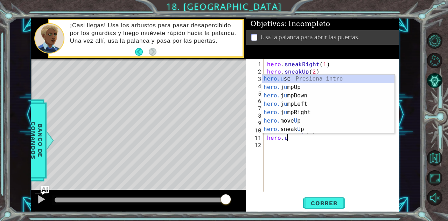
scroll to position [0, 1]
click at [290, 77] on div "hero.u se Presiona intro hero. j u mpUp Presiona intro hero. j u mpDown Presion…" at bounding box center [328, 113] width 133 height 76
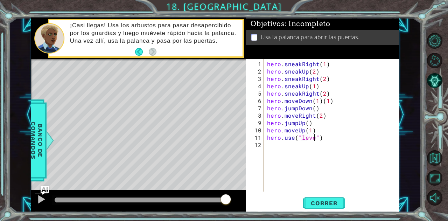
scroll to position [0, 3]
click at [320, 196] on button "Correr" at bounding box center [324, 202] width 42 height 15
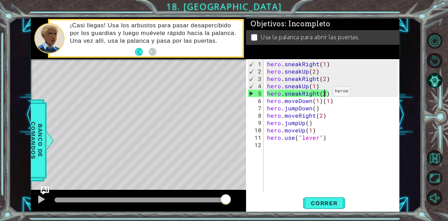
click at [324, 94] on div "hero . sneakRight ( 1 ) hero . sneakUp ( 2 ) hero . sneakRight ( 2 ) hero . sne…" at bounding box center [334, 133] width 136 height 147
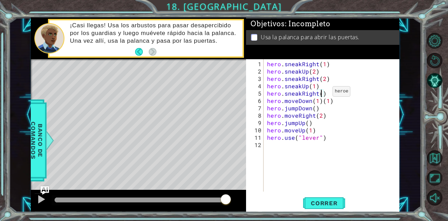
scroll to position [0, 3]
click at [329, 101] on div "hero . sneakRight ( 1 ) hero . sneakUp ( 2 ) hero . sneakRight ( 2 ) hero . sne…" at bounding box center [334, 133] width 136 height 147
click at [329, 92] on div "hero . sneakRight ( 1 ) hero . sneakUp ( 2 ) hero . sneakRight ( 2 ) hero . sne…" at bounding box center [334, 133] width 136 height 147
type textarea "hero.sneakRight(1)"
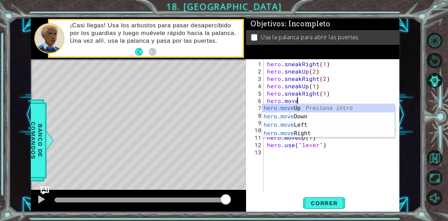
scroll to position [0, 1]
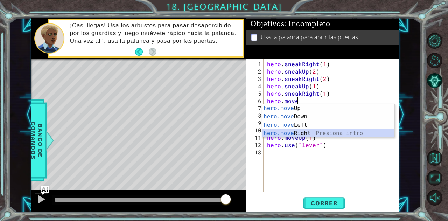
click at [309, 131] on div "hero.move Up Presiona intro hero.move Down Presiona intro hero.move Left Presio…" at bounding box center [328, 129] width 133 height 50
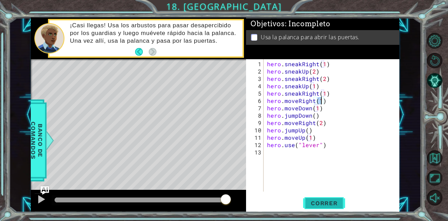
type textarea "hero.moveRight(1)"
click at [312, 208] on button "Correr" at bounding box center [324, 202] width 42 height 15
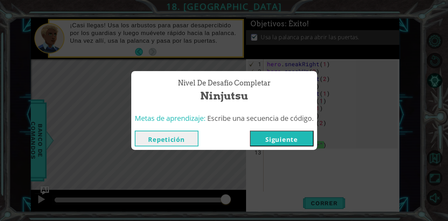
click at [139, 143] on button "Repetición" at bounding box center [167, 138] width 64 height 16
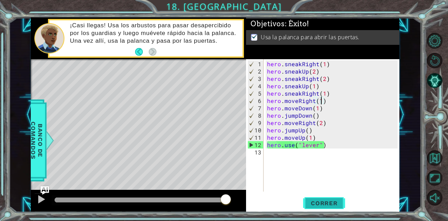
click at [311, 208] on button "Correr" at bounding box center [324, 202] width 42 height 15
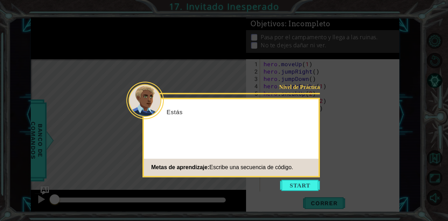
click at [291, 192] on icon at bounding box center [224, 110] width 448 height 221
click at [292, 193] on icon at bounding box center [224, 110] width 448 height 221
click at [292, 191] on icon at bounding box center [224, 110] width 448 height 221
click at [293, 188] on button "Start" at bounding box center [300, 184] width 40 height 11
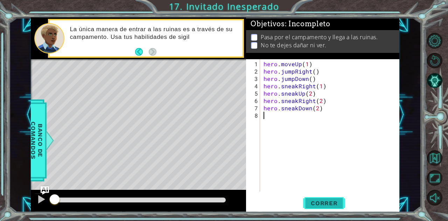
click at [325, 204] on span "Correr" at bounding box center [324, 202] width 41 height 7
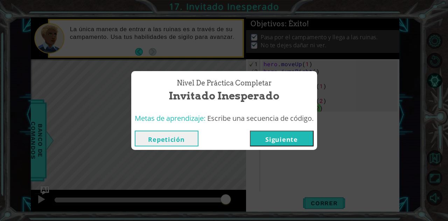
click at [273, 135] on button "Siguiente" at bounding box center [282, 138] width 64 height 16
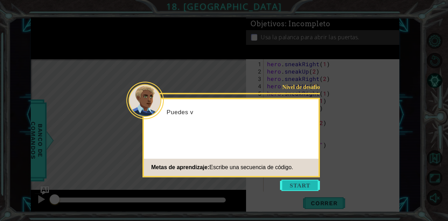
click at [304, 179] on button "Start" at bounding box center [300, 184] width 40 height 11
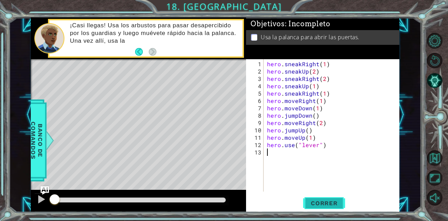
click at [327, 205] on span "Correr" at bounding box center [324, 202] width 41 height 7
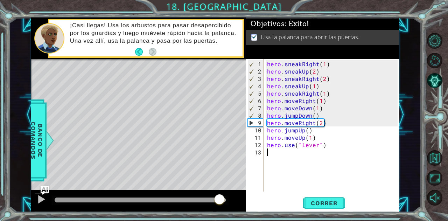
click at [219, 197] on div at bounding box center [140, 199] width 171 height 5
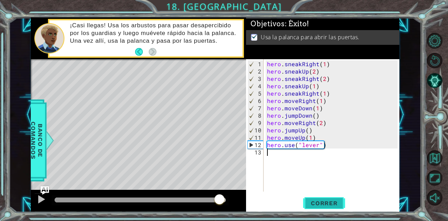
click at [313, 202] on span "Correr" at bounding box center [324, 202] width 41 height 7
